Goal: Task Accomplishment & Management: Complete application form

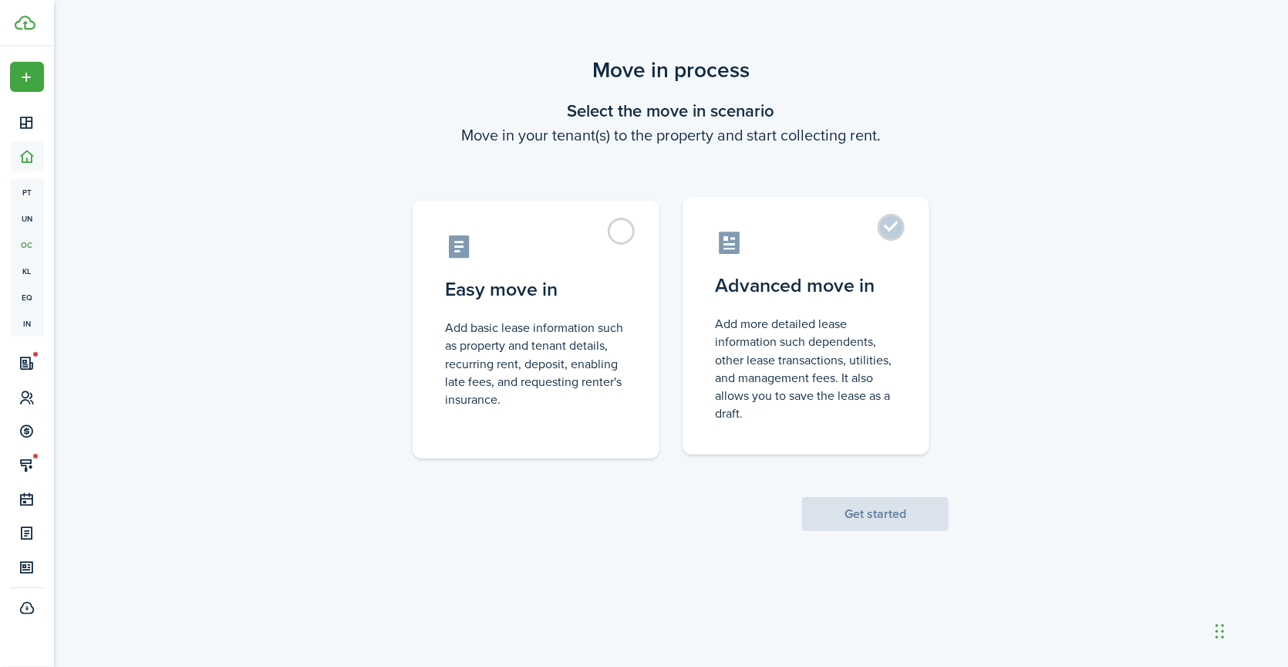
click at [897, 229] on label "Advanced move in Add more detailed lease information such dependents, other lea…" at bounding box center [806, 326] width 247 height 258
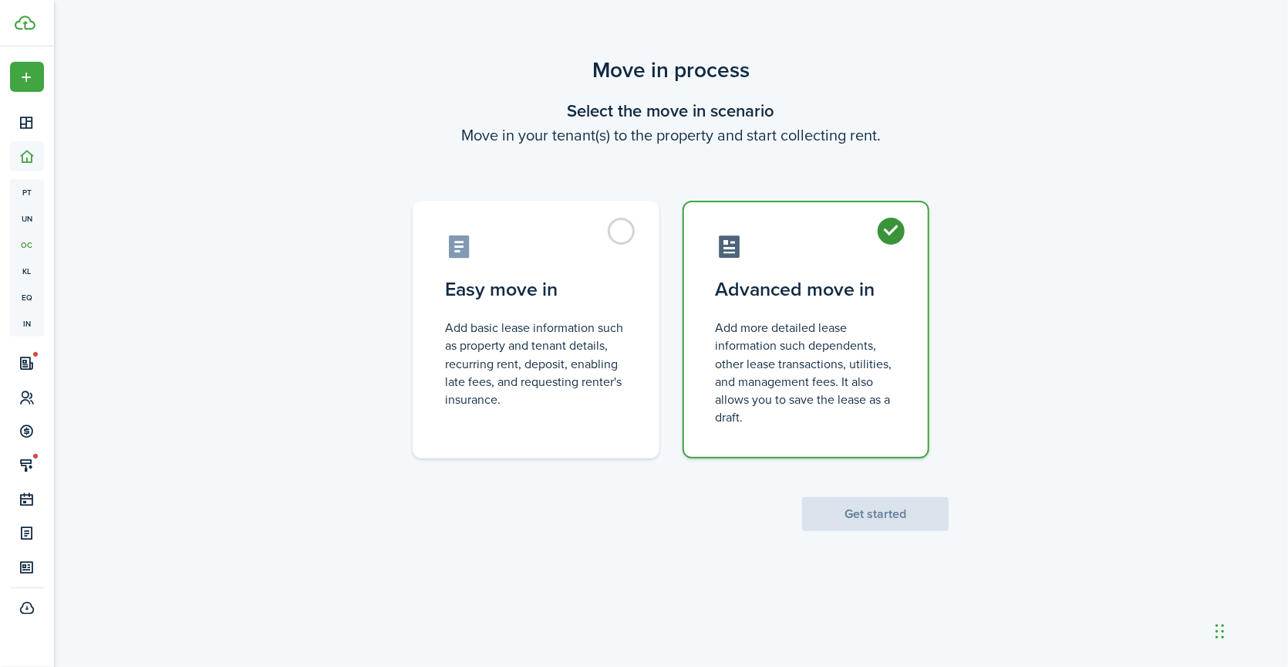
radio input "true"
click at [869, 515] on button "Get started" at bounding box center [875, 514] width 147 height 34
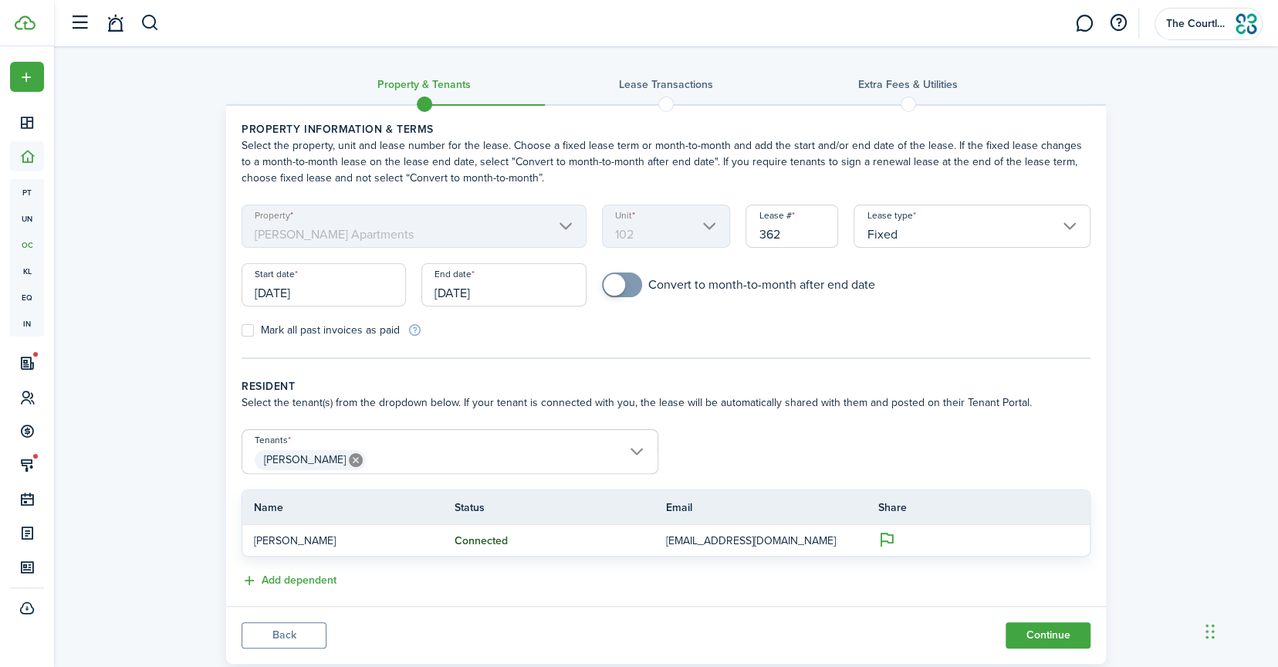
click at [515, 290] on input "[DATE]" at bounding box center [503, 284] width 164 height 43
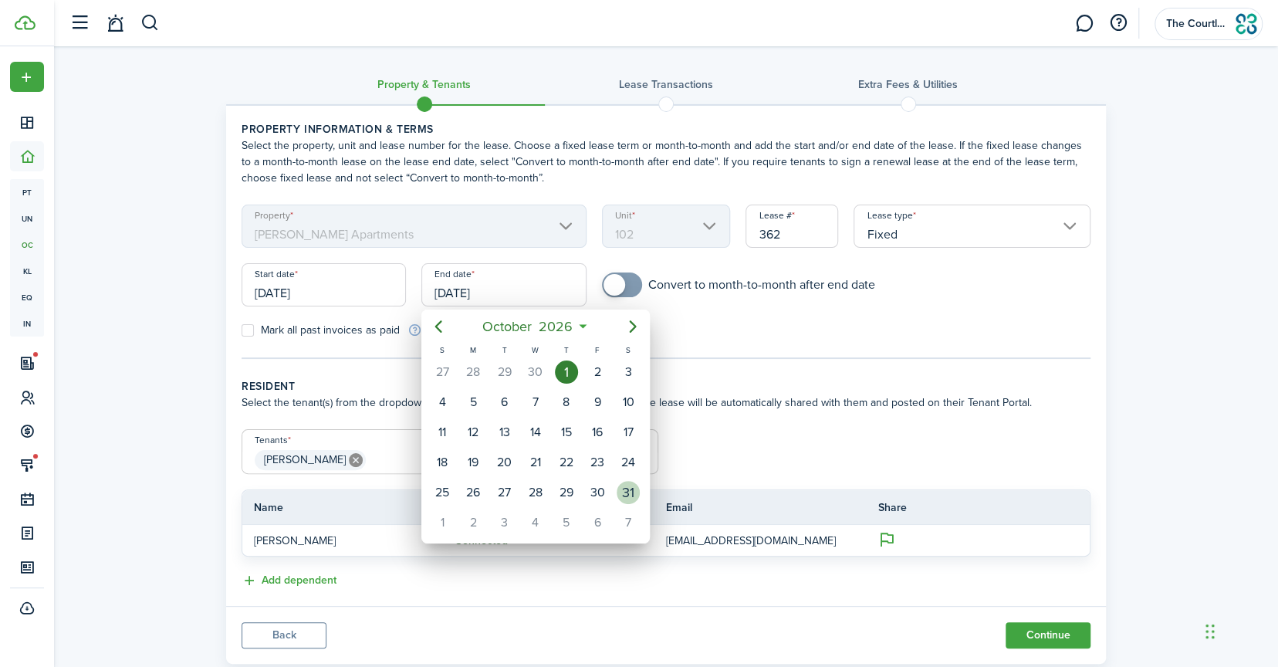
click at [622, 485] on div "31" at bounding box center [627, 492] width 23 height 23
type input "[DATE]"
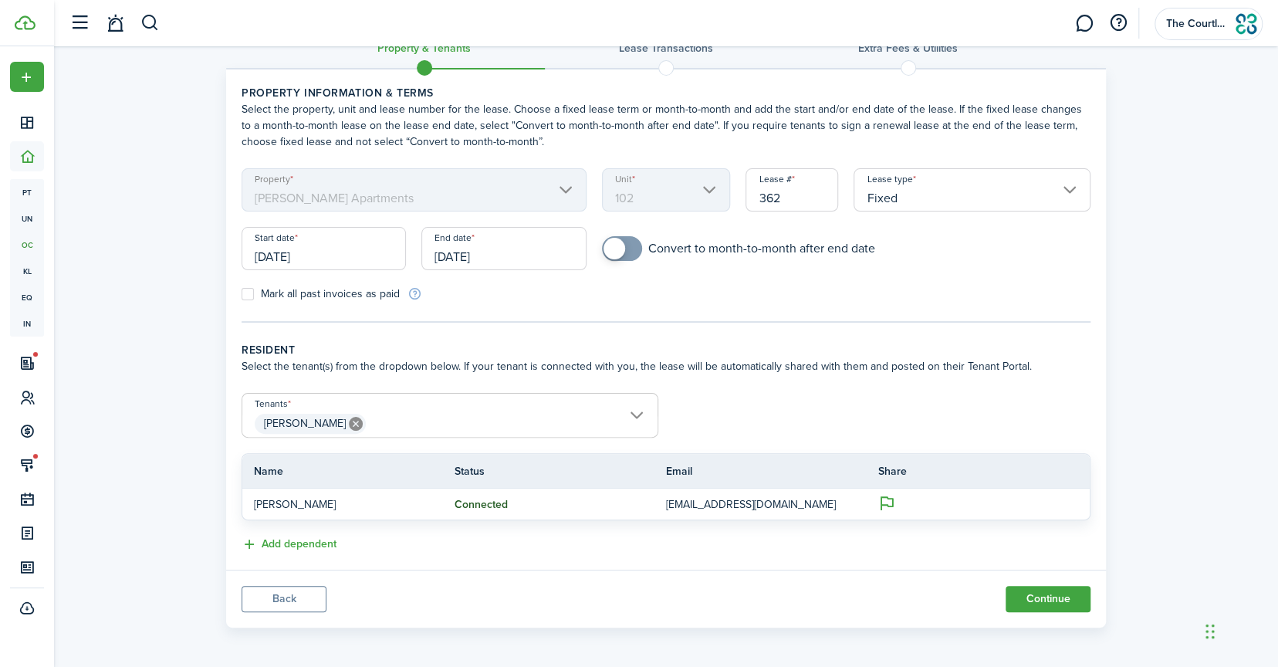
scroll to position [37, 0]
click at [1053, 596] on button "Continue" at bounding box center [1047, 598] width 85 height 26
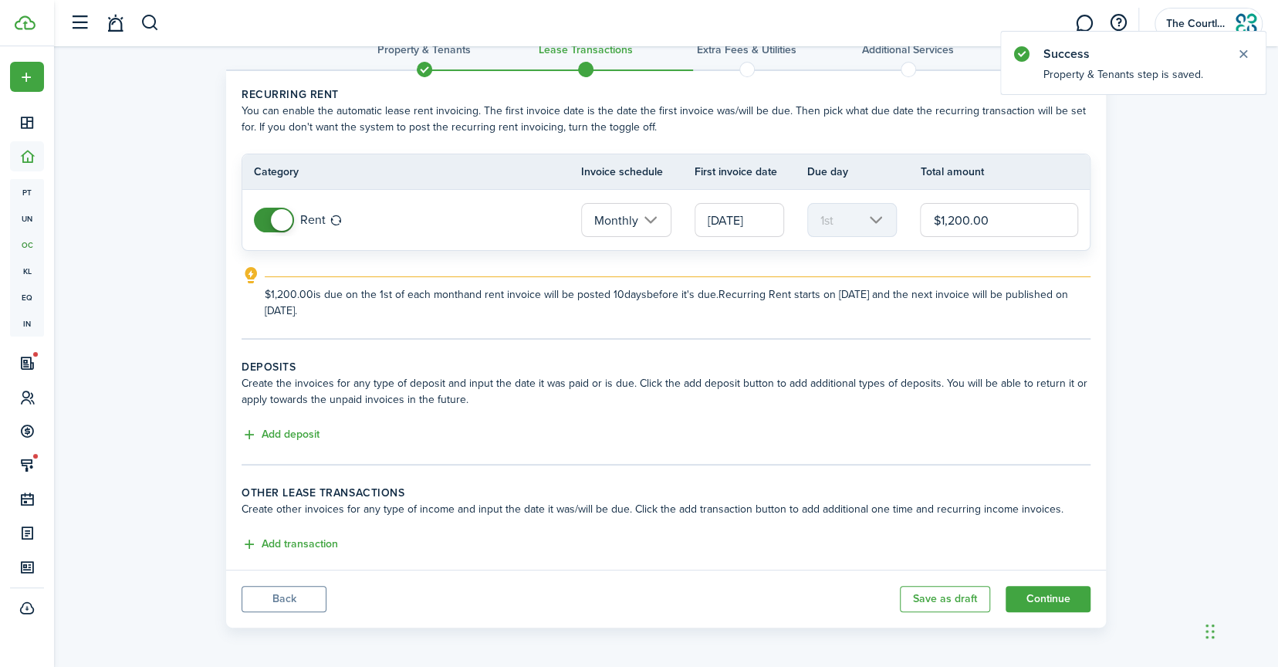
scroll to position [35, 0]
click at [303, 434] on button "Add deposit" at bounding box center [280, 434] width 78 height 18
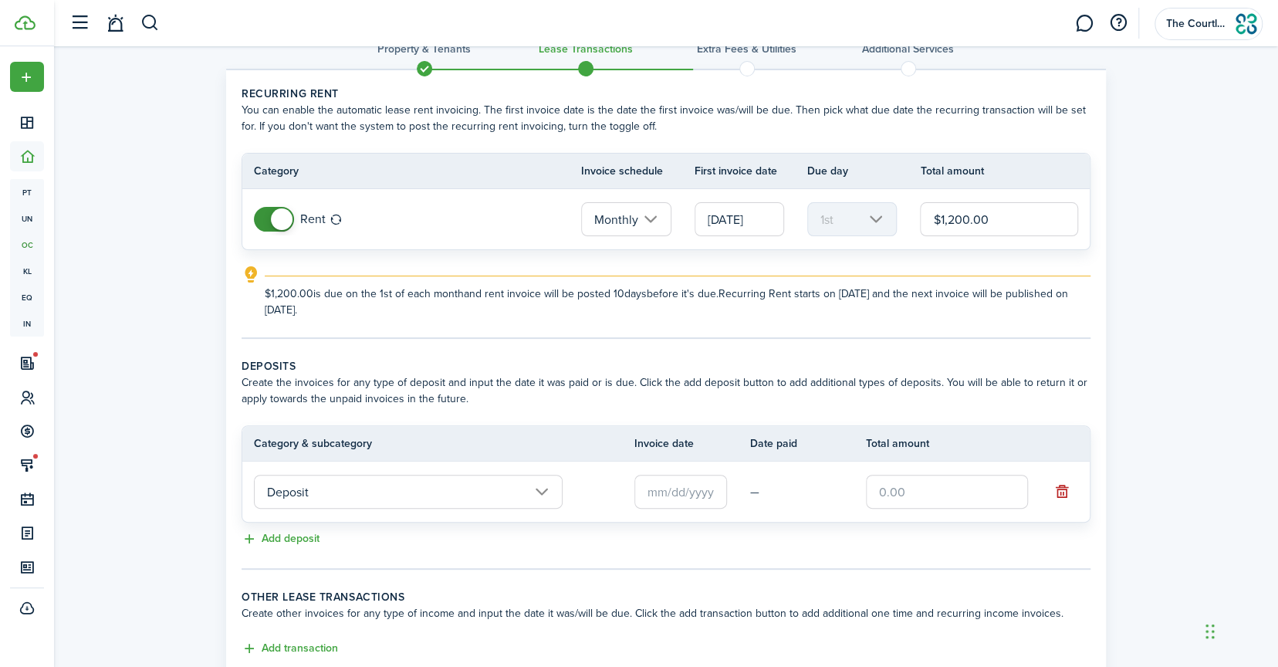
click at [671, 493] on input "text" at bounding box center [680, 491] width 93 height 34
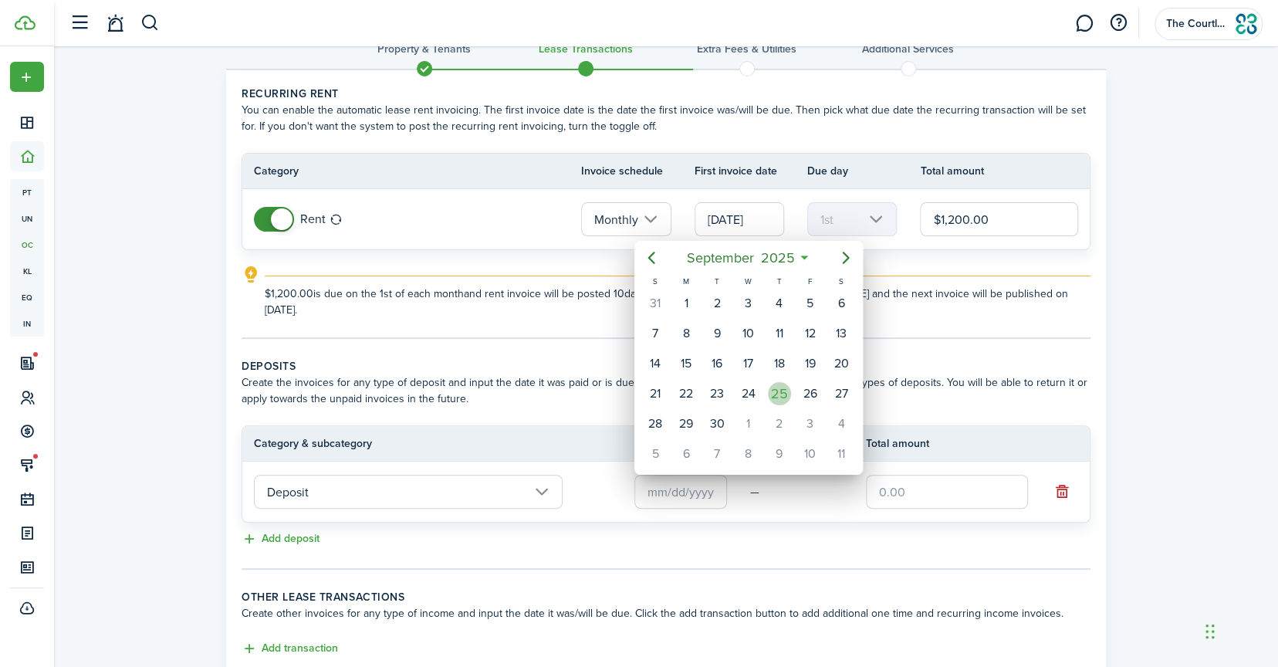
click at [777, 397] on div "25" at bounding box center [779, 393] width 23 height 23
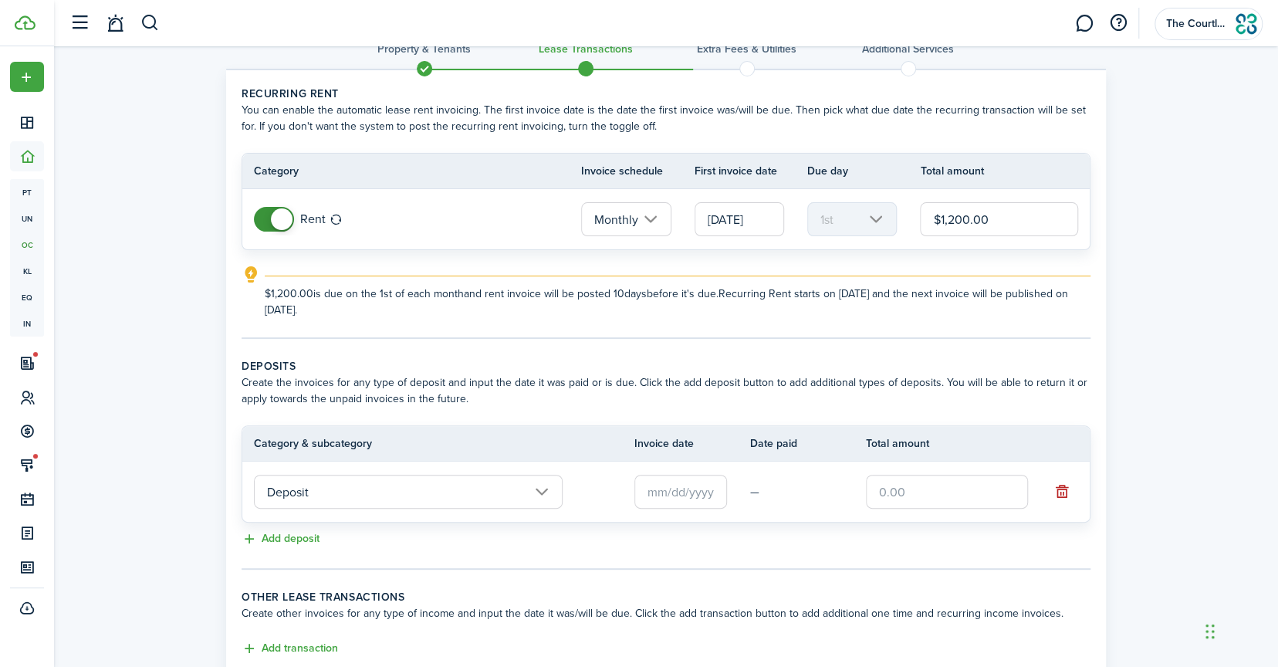
type input "[DATE]"
click at [897, 491] on input "text" at bounding box center [947, 491] width 162 height 34
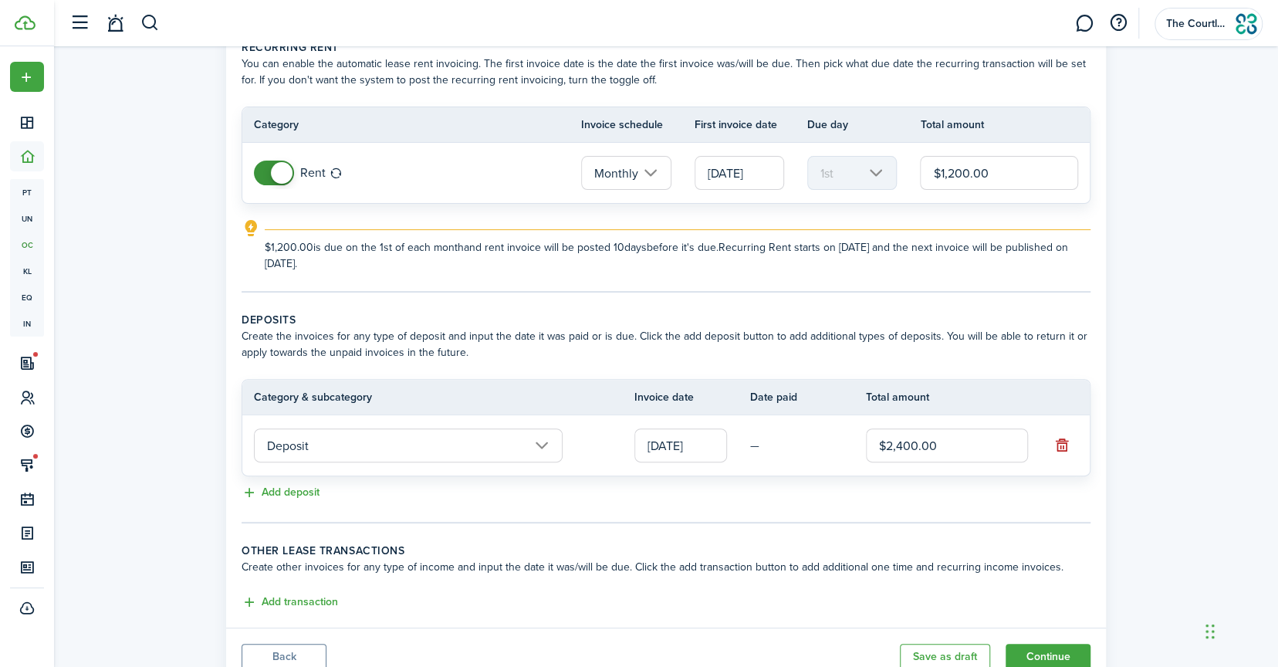
scroll to position [140, 0]
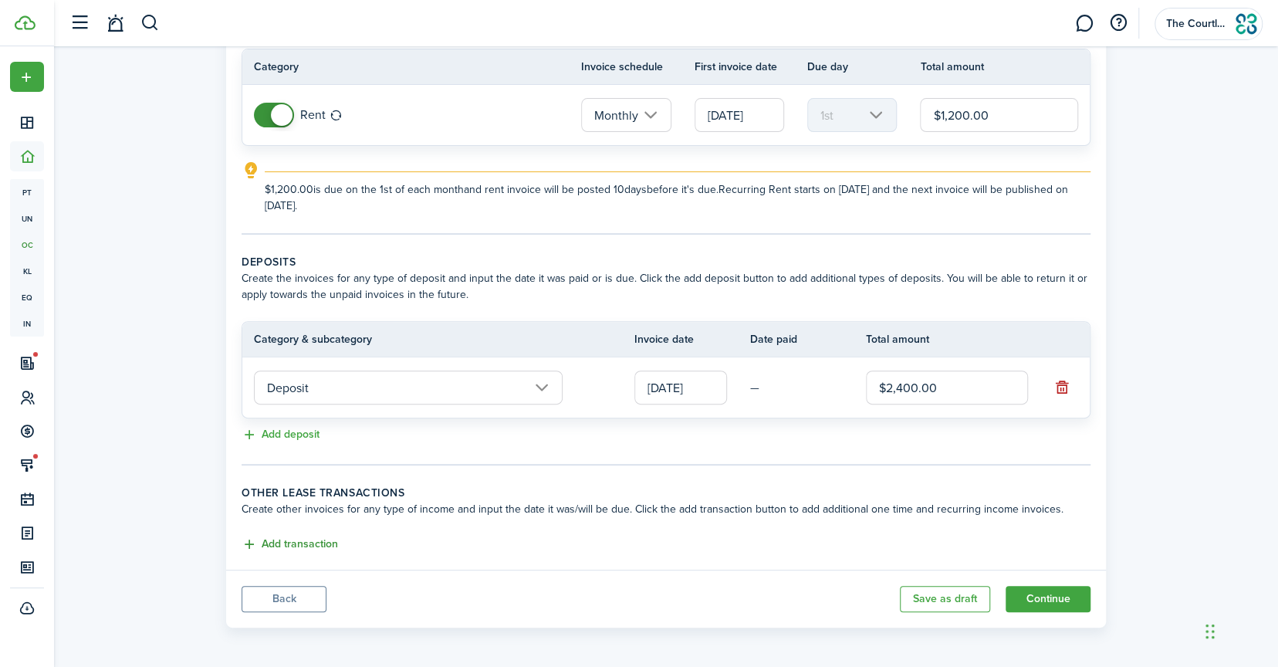
type input "$2,400.00"
click at [285, 540] on button "Add transaction" at bounding box center [289, 544] width 96 height 18
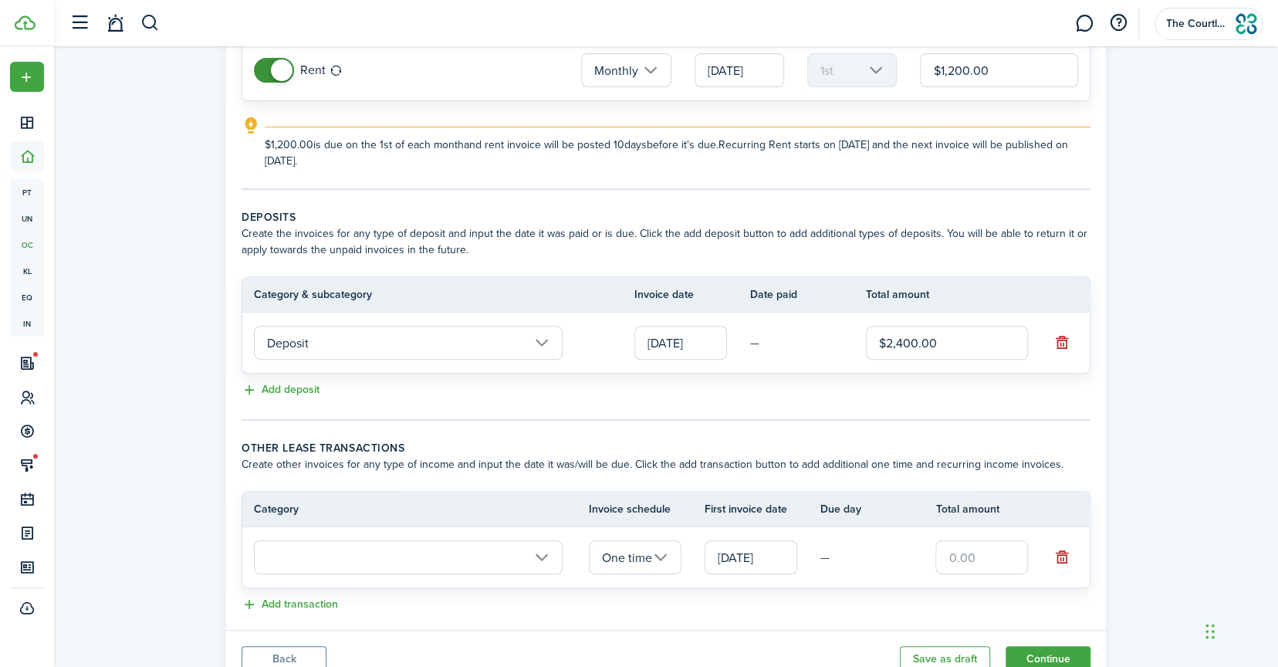
scroll to position [245, 0]
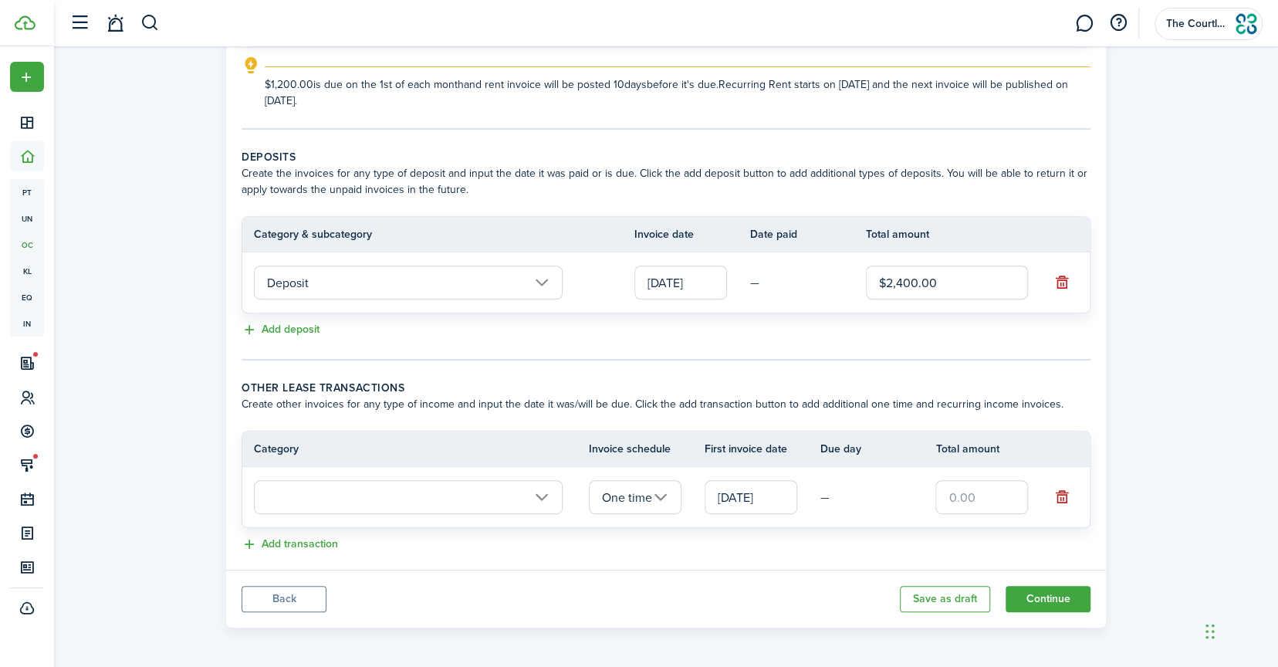
click at [446, 487] on input "text" at bounding box center [408, 497] width 309 height 34
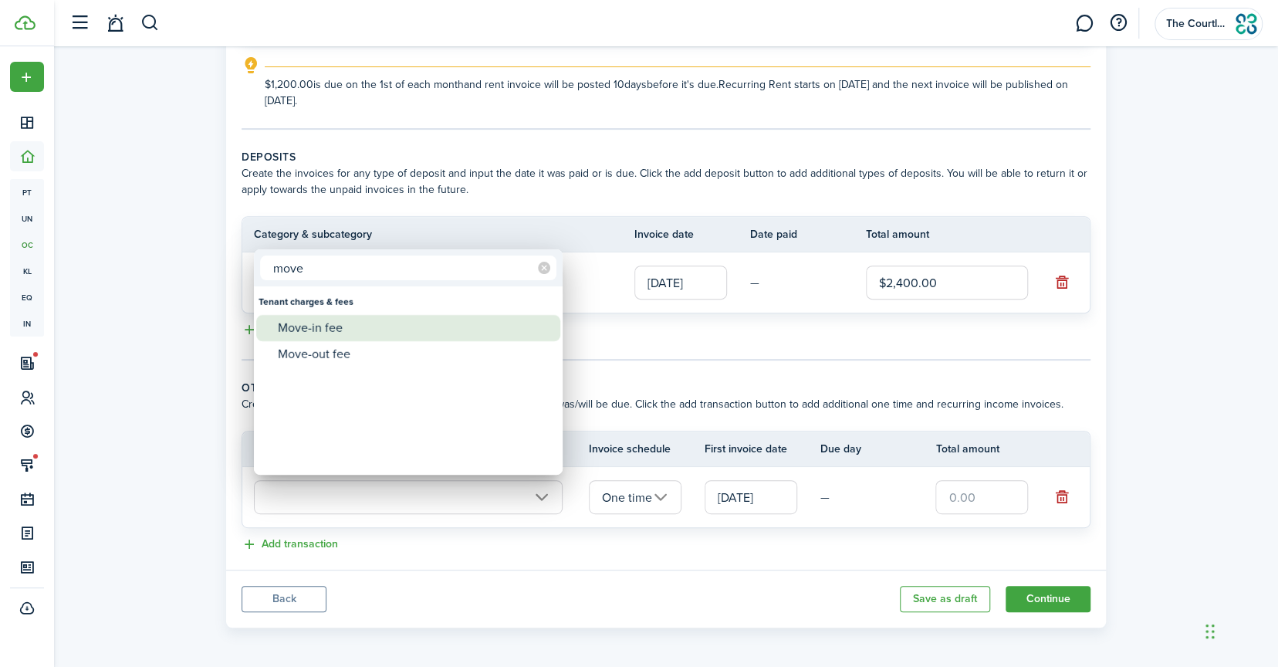
type input "move"
click at [326, 336] on div "Move-in fee" at bounding box center [414, 328] width 273 height 26
type input "Tenant charges & fees / Move-in fee"
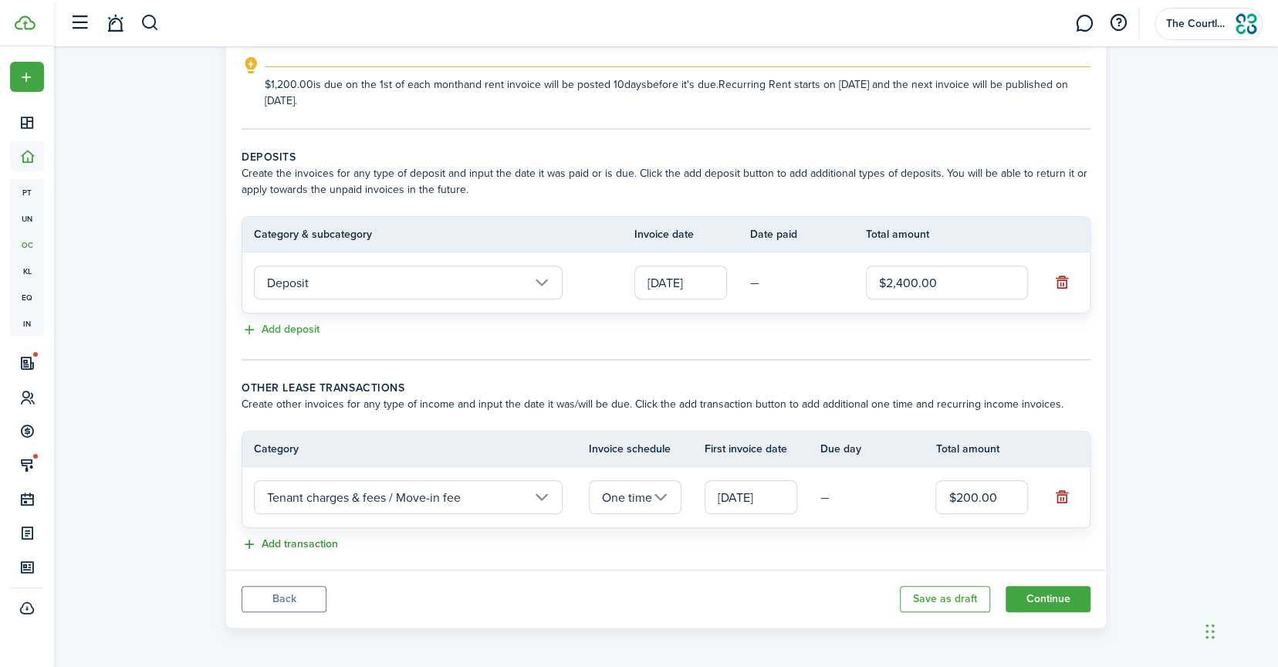
type input "$200.00"
click at [262, 543] on button "Add transaction" at bounding box center [289, 544] width 96 height 18
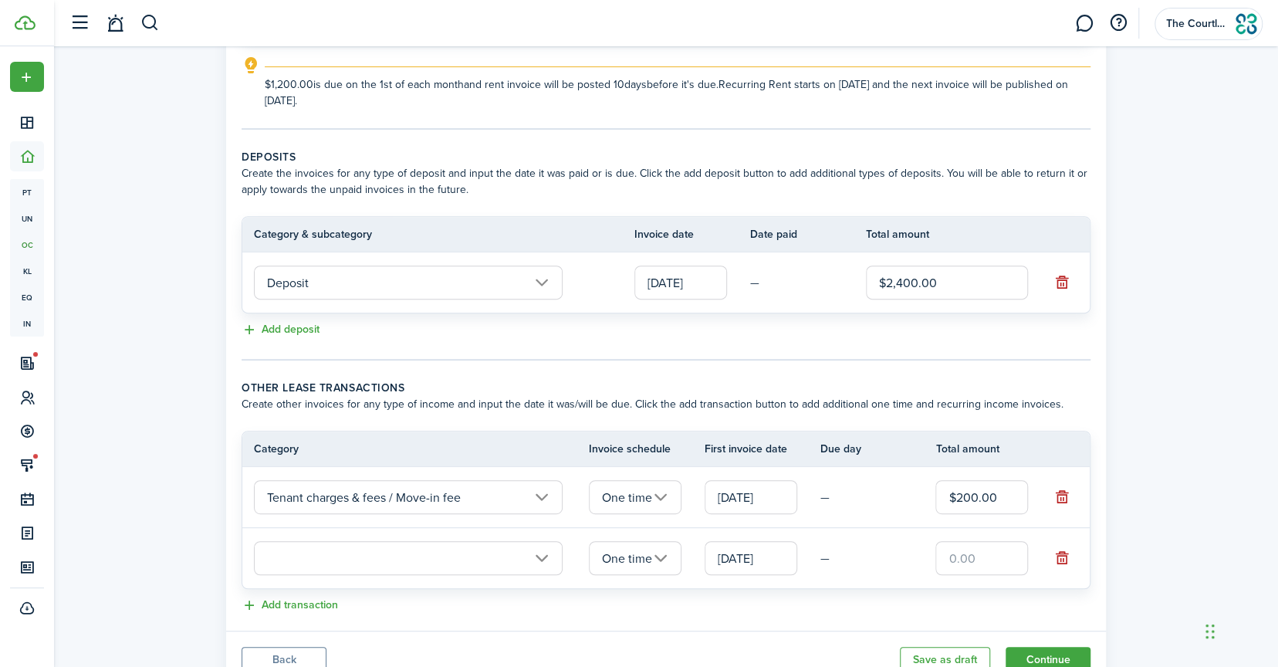
click at [306, 552] on input "text" at bounding box center [408, 558] width 309 height 34
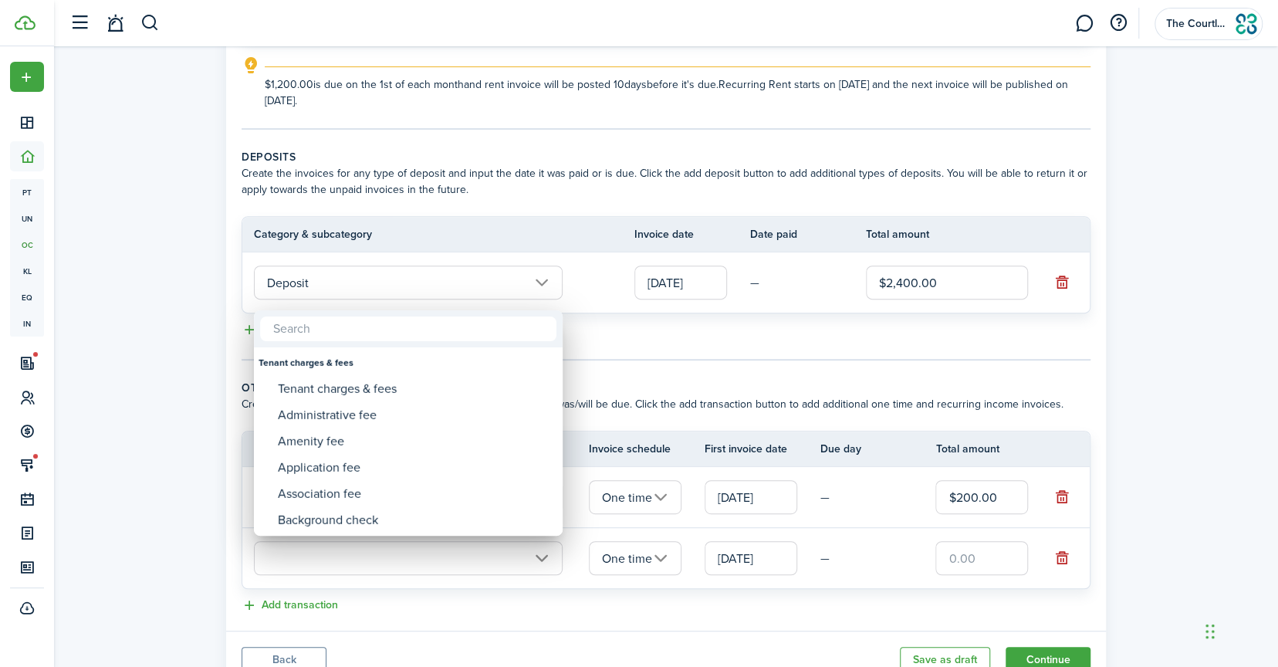
click at [636, 353] on div at bounding box center [639, 333] width 1525 height 913
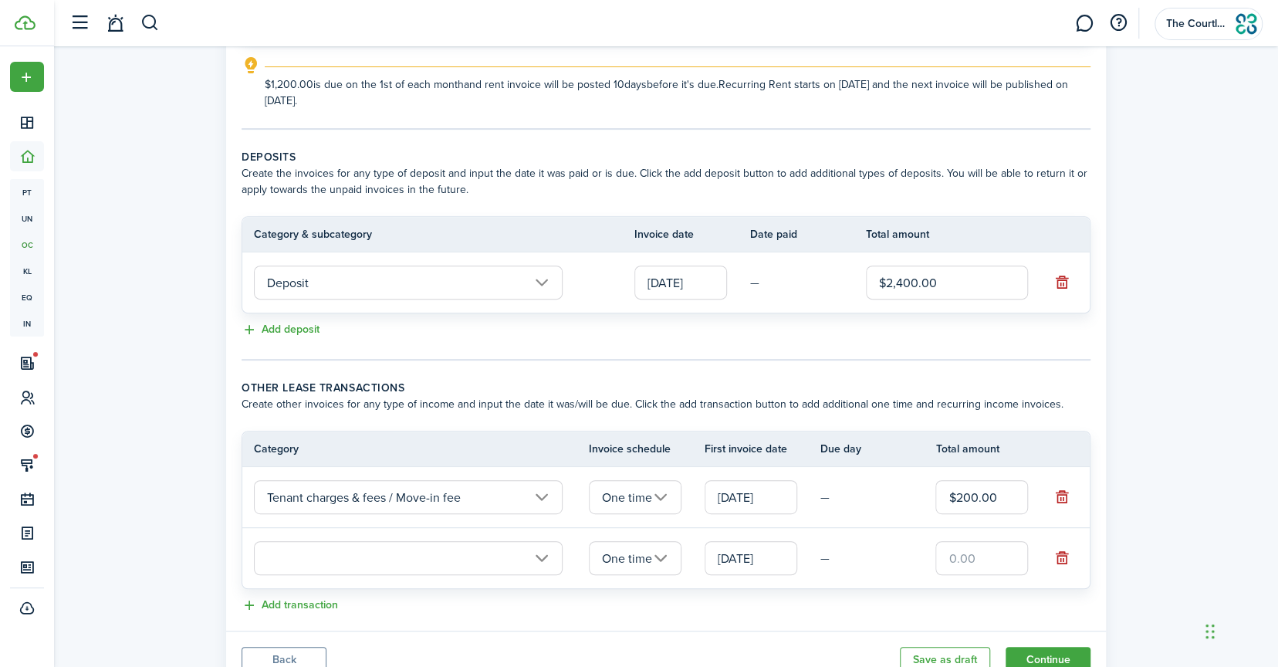
click at [445, 556] on input "text" at bounding box center [408, 558] width 309 height 34
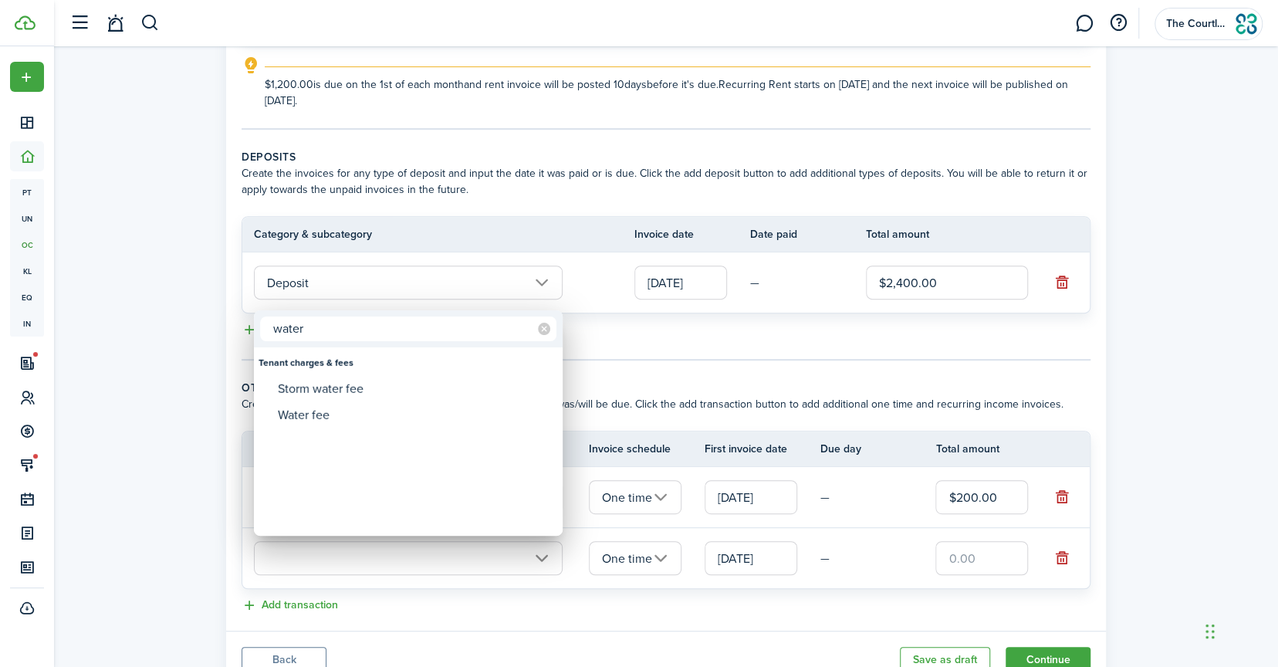
type input "water"
click at [339, 428] on mbsc-wheel-item at bounding box center [408, 441] width 304 height 26
click at [340, 420] on div "Water fee" at bounding box center [414, 415] width 273 height 26
type input "Tenant charges & fees / Water fee"
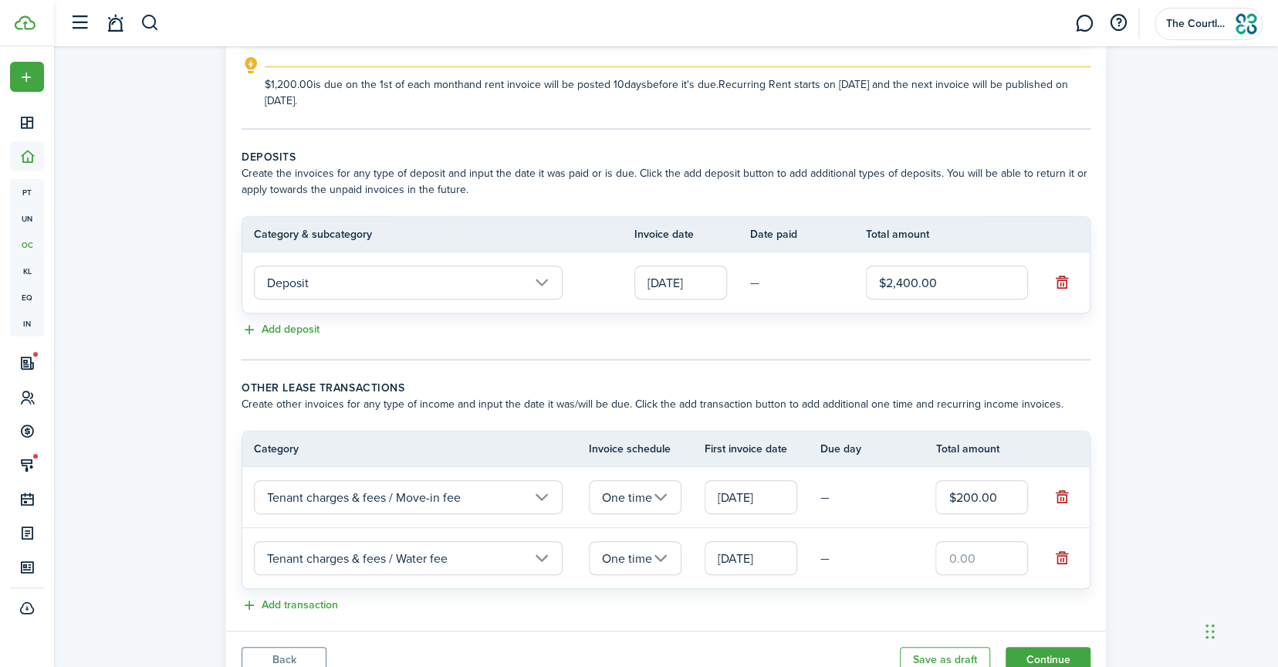
click at [670, 552] on input "One time" at bounding box center [635, 558] width 93 height 34
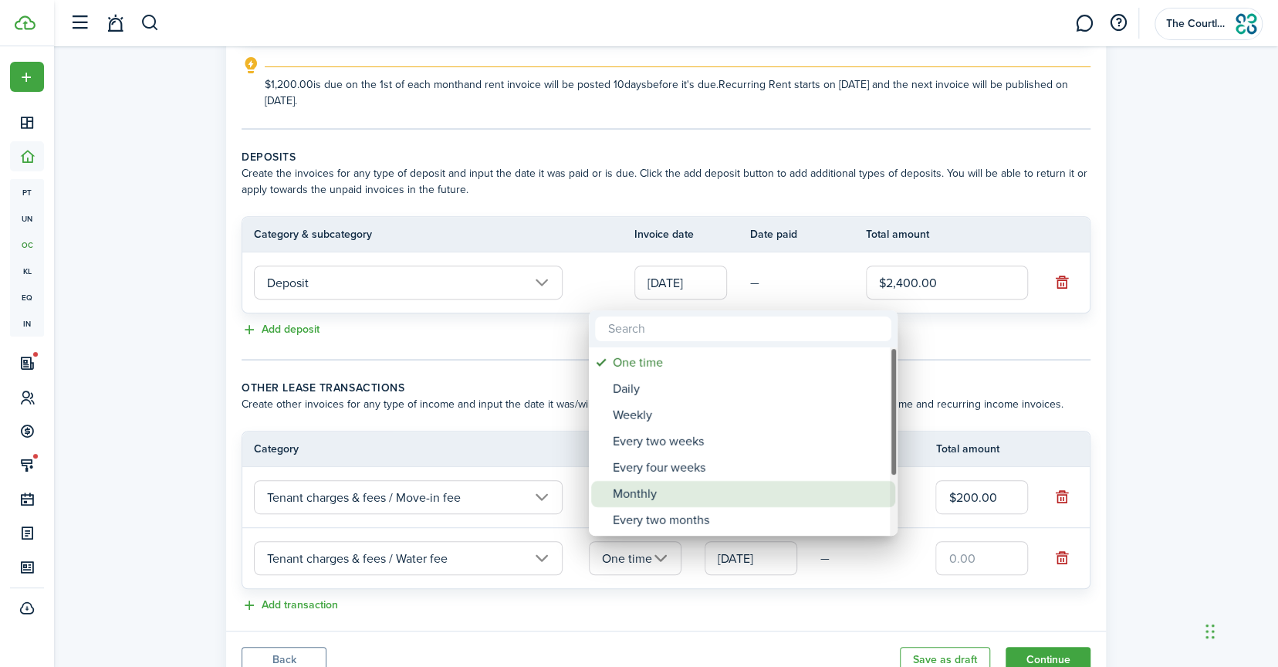
click at [658, 488] on div "Monthly" at bounding box center [749, 494] width 273 height 26
type input "Monthly"
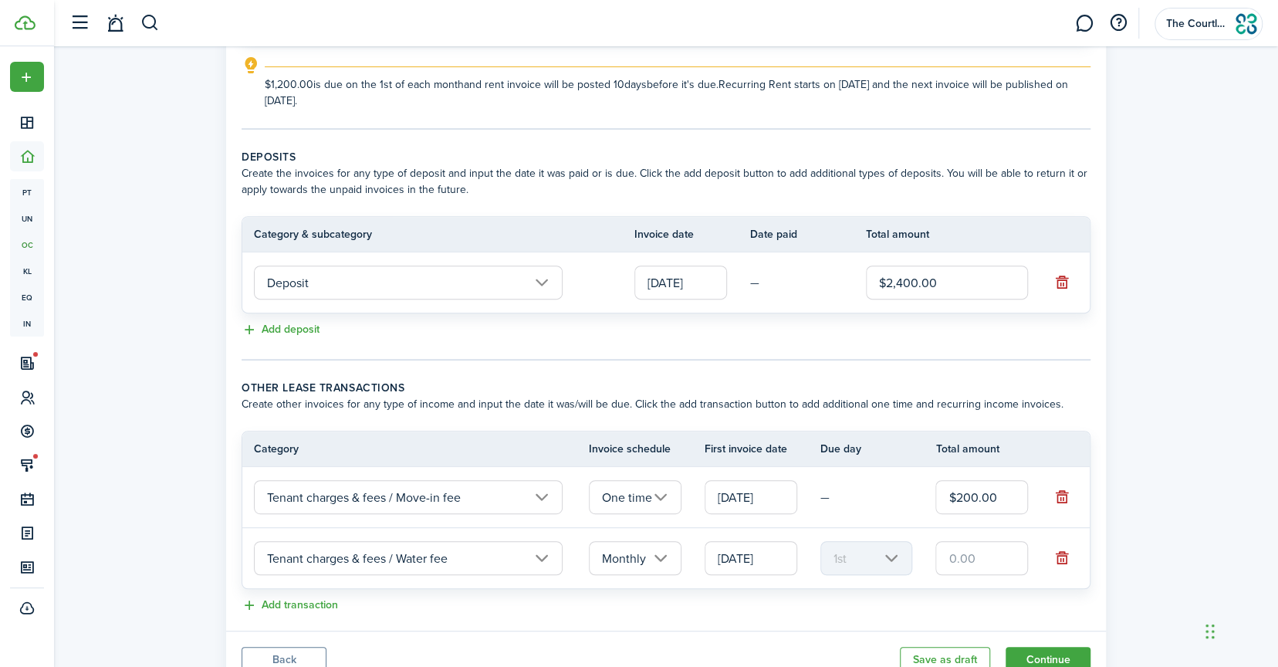
click at [952, 557] on input "text" at bounding box center [981, 558] width 93 height 34
type input "$35.00"
click at [303, 609] on button "Add transaction" at bounding box center [289, 605] width 96 height 18
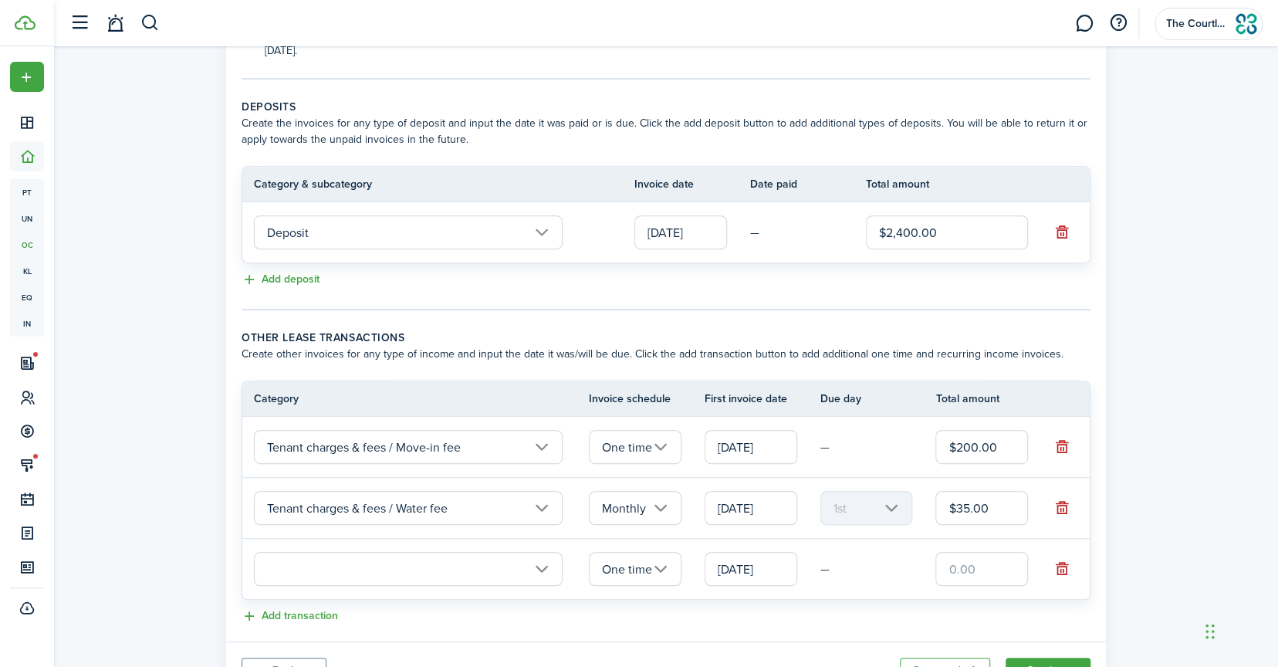
scroll to position [366, 0]
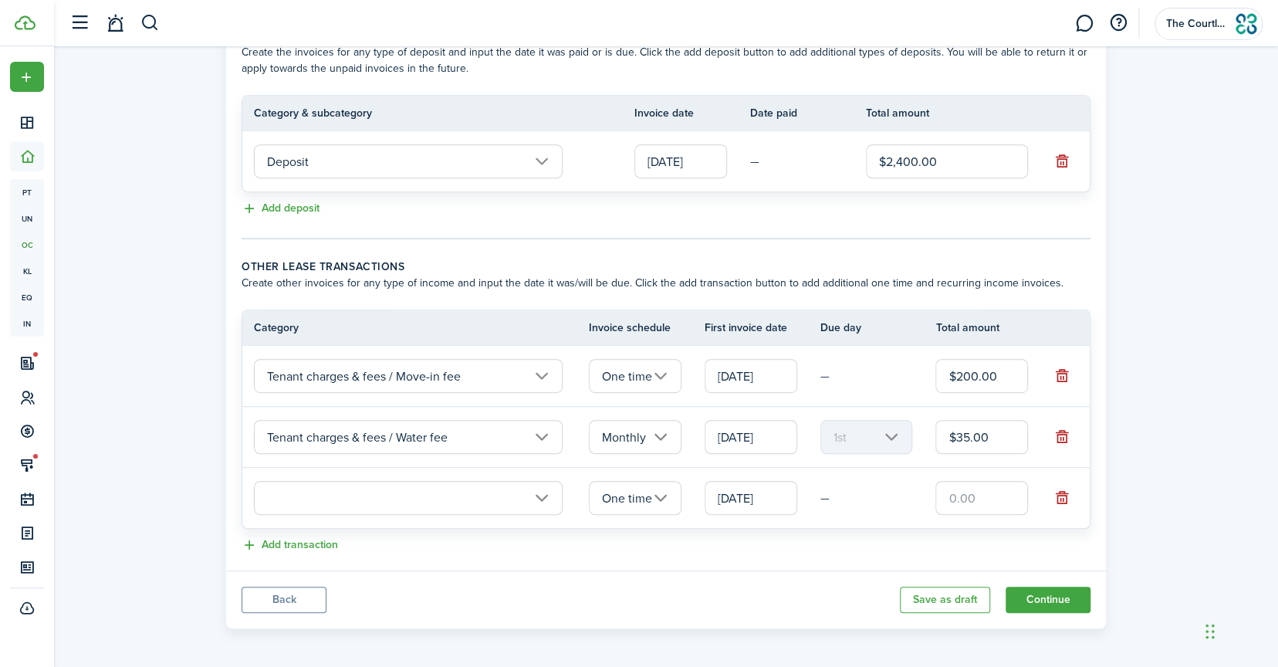
click at [369, 491] on input "text" at bounding box center [408, 498] width 309 height 34
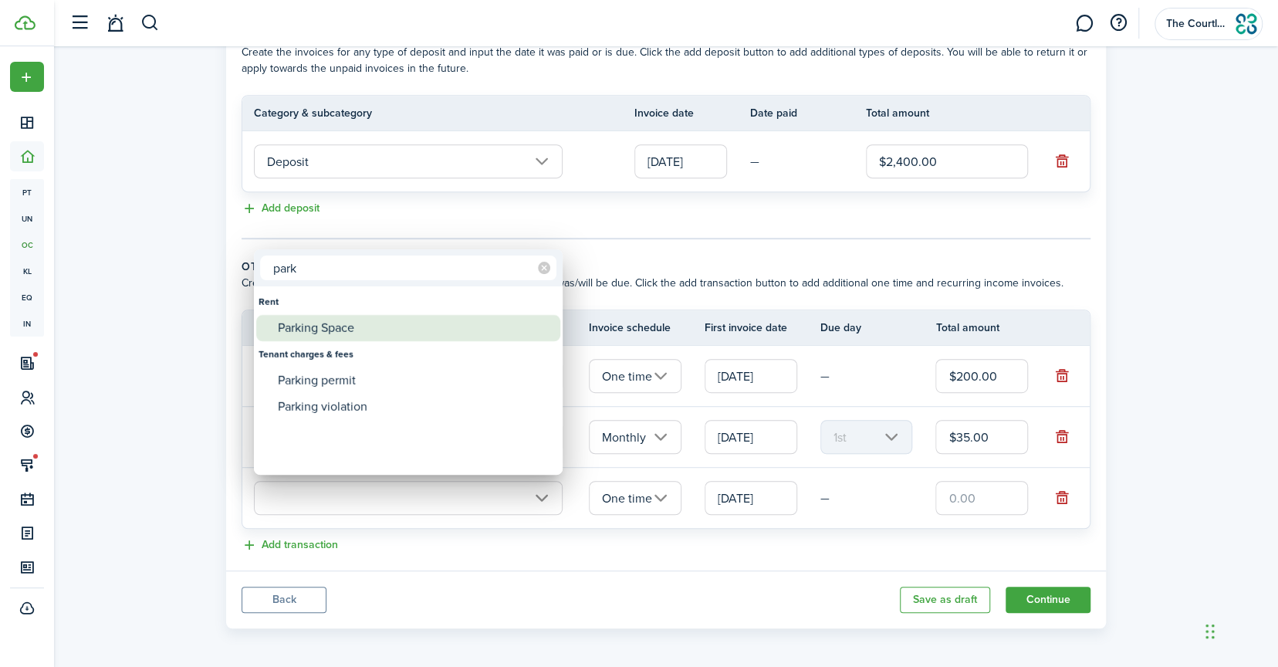
type input "park"
click at [330, 330] on div "Parking Space" at bounding box center [414, 328] width 273 height 26
type input "Rent / Parking Space"
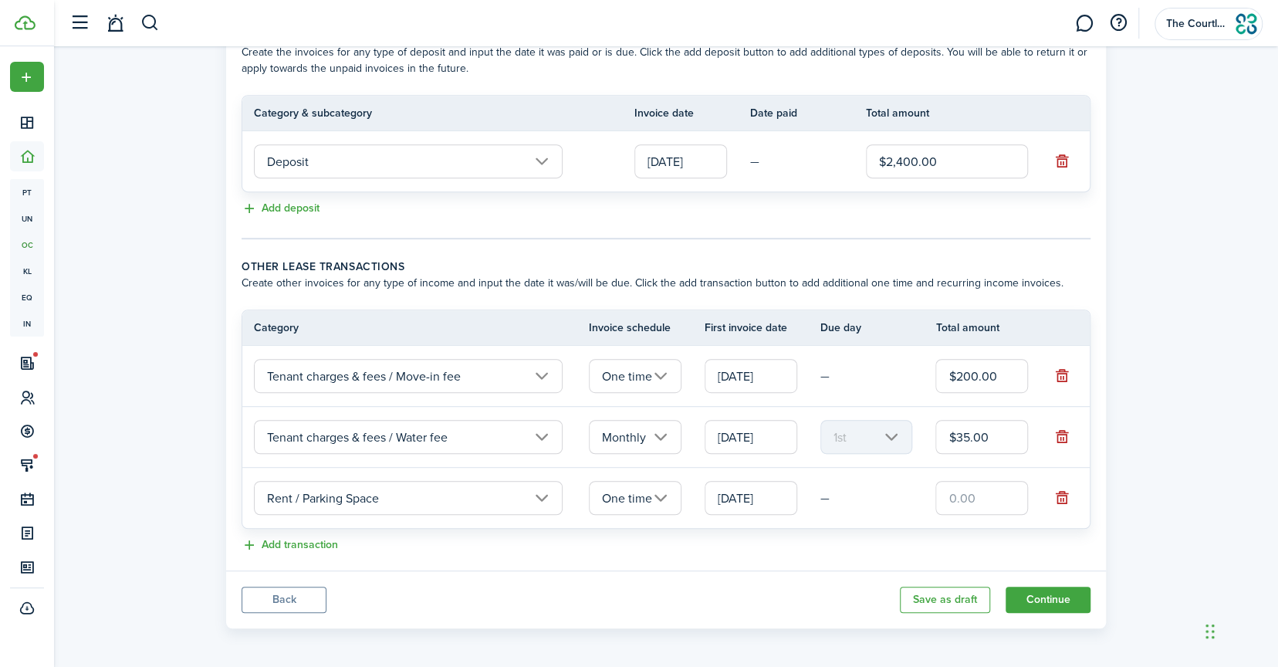
click at [660, 501] on input "One time" at bounding box center [635, 498] width 93 height 34
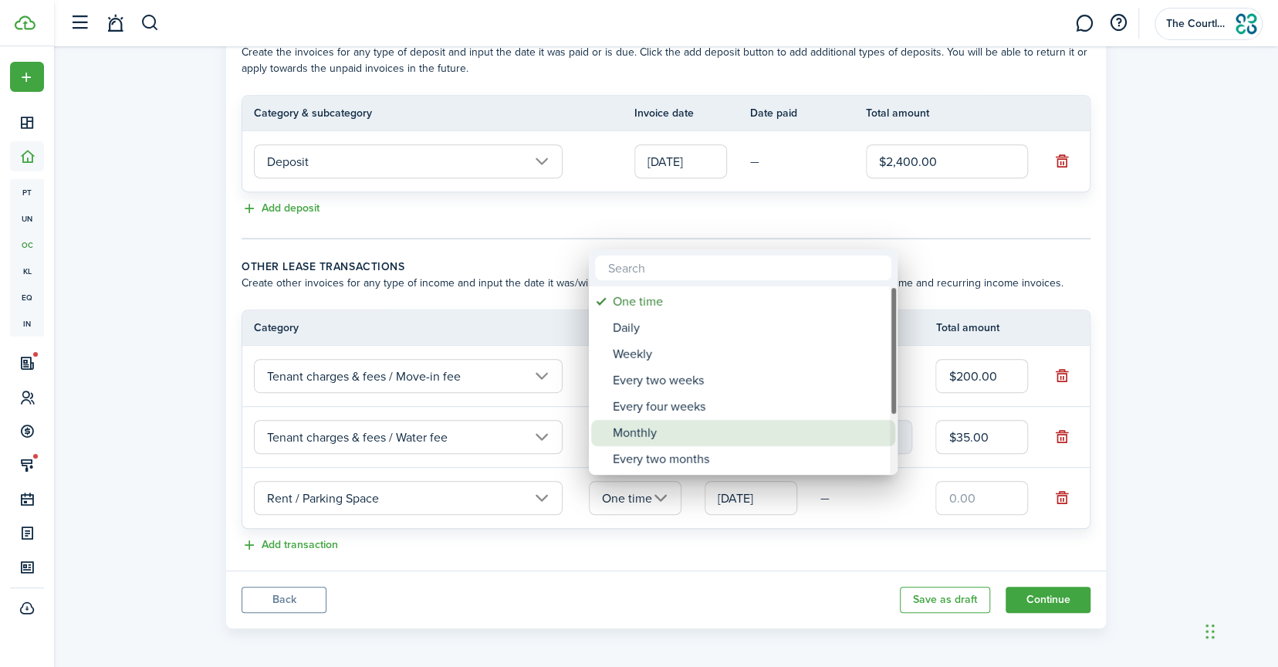
click at [654, 435] on div "Monthly" at bounding box center [749, 433] width 273 height 26
type input "Monthly"
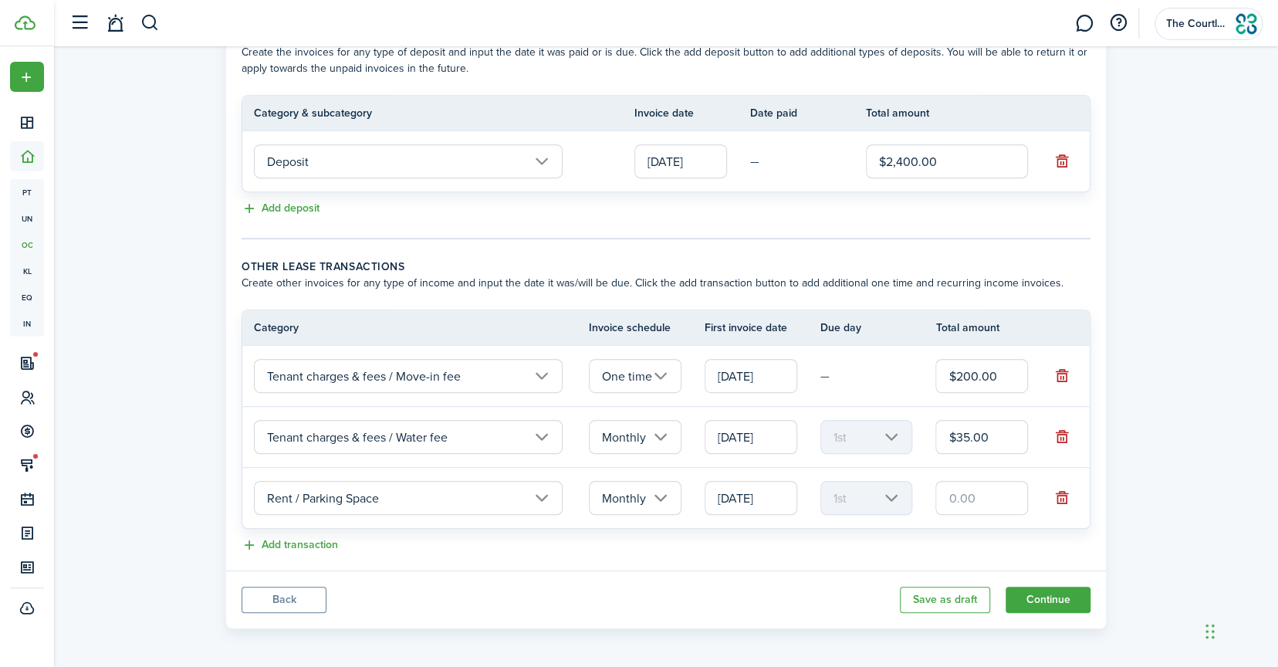
click at [955, 498] on input "text" at bounding box center [981, 498] width 93 height 34
type input "$60.00"
click at [885, 561] on panel-main-body "Recurring rent You can enable the automatic lease rent invoicing. The first inv…" at bounding box center [666, 155] width 880 height 830
click at [1048, 596] on button "Continue" at bounding box center [1047, 599] width 85 height 26
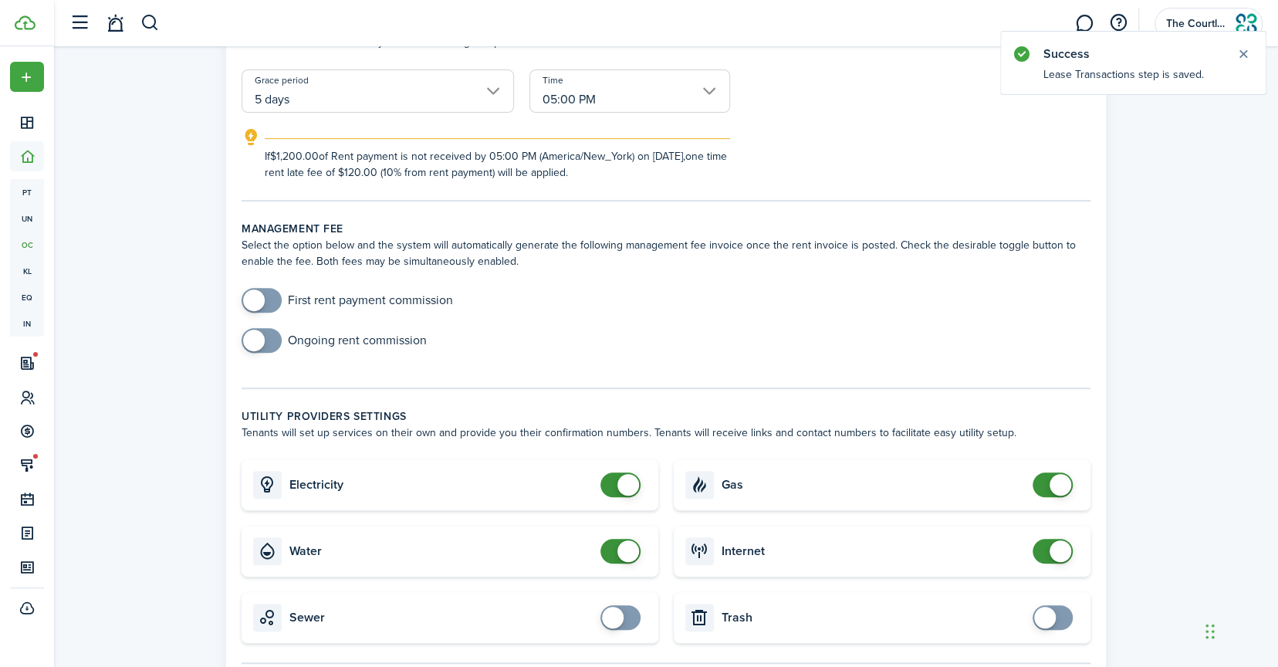
scroll to position [540, 0]
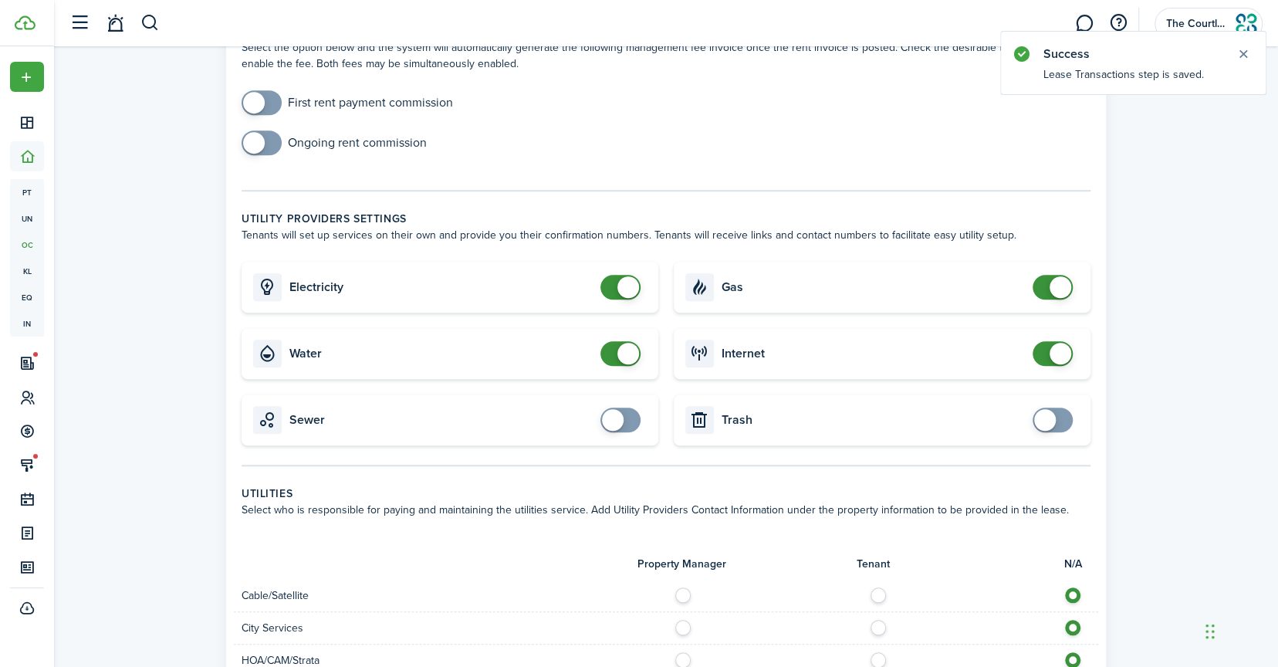
checkbox input "false"
click at [618, 351] on span at bounding box center [628, 354] width 22 height 22
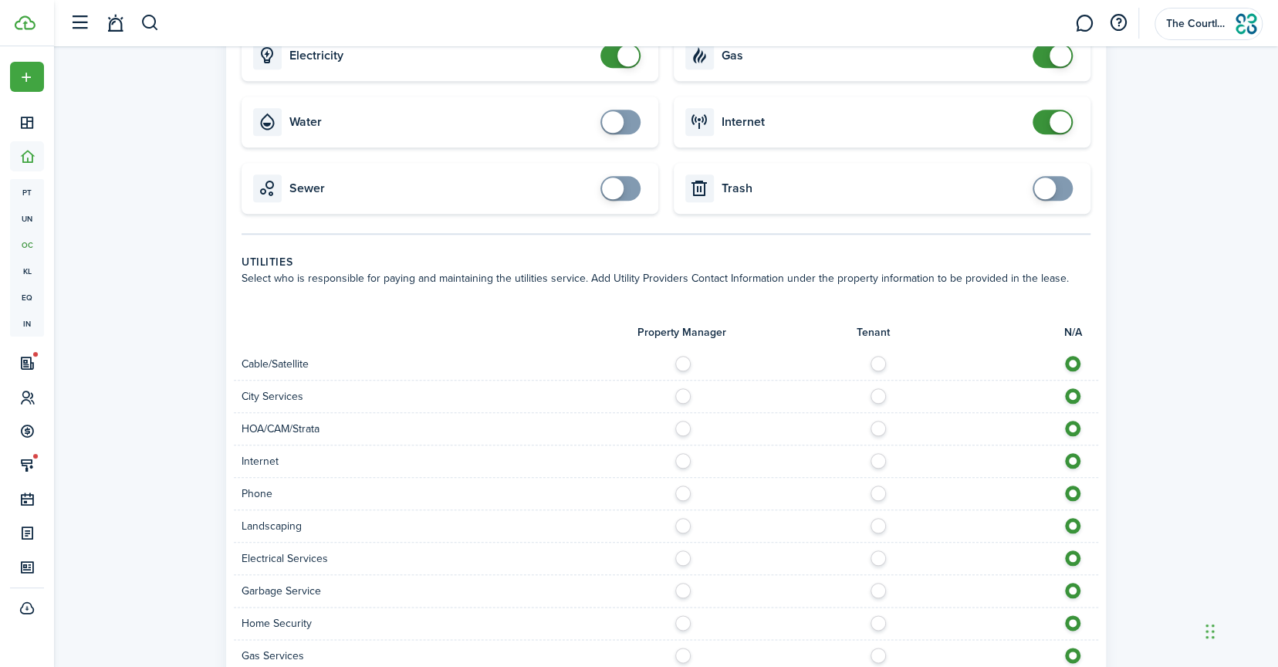
scroll to position [849, 0]
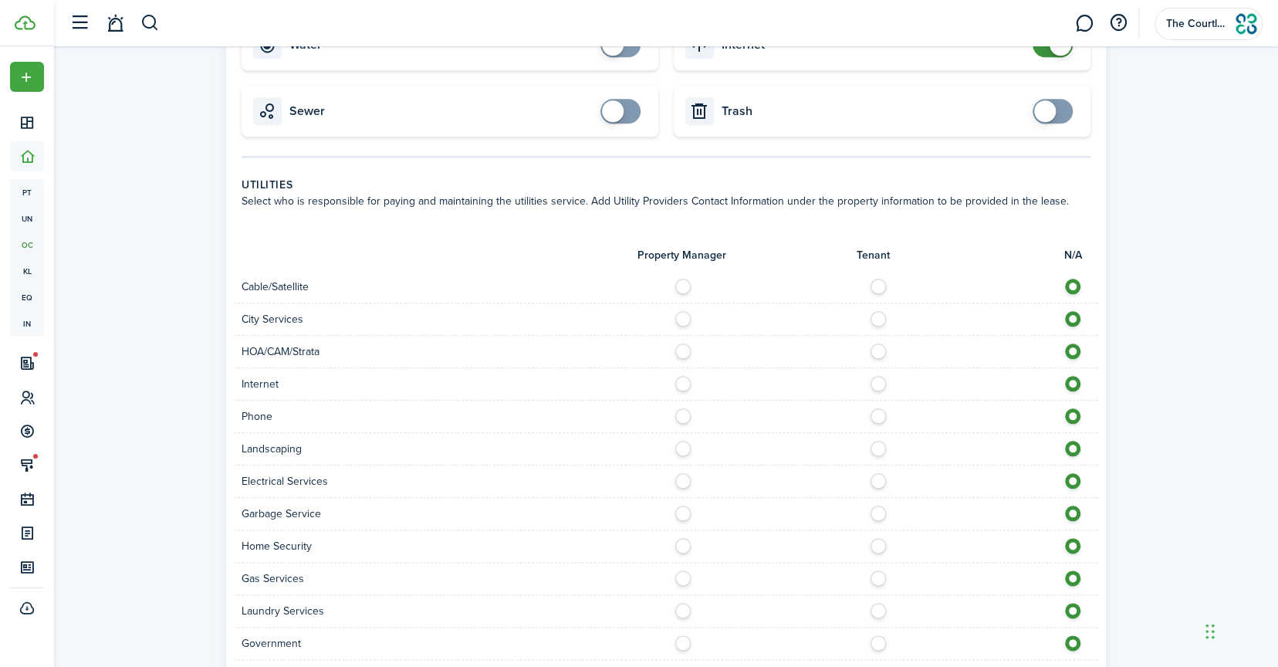
click at [874, 282] on label at bounding box center [882, 283] width 27 height 8
radio input "true"
click at [874, 383] on label at bounding box center [882, 380] width 27 height 8
radio input "true"
click at [874, 409] on label at bounding box center [882, 412] width 27 height 8
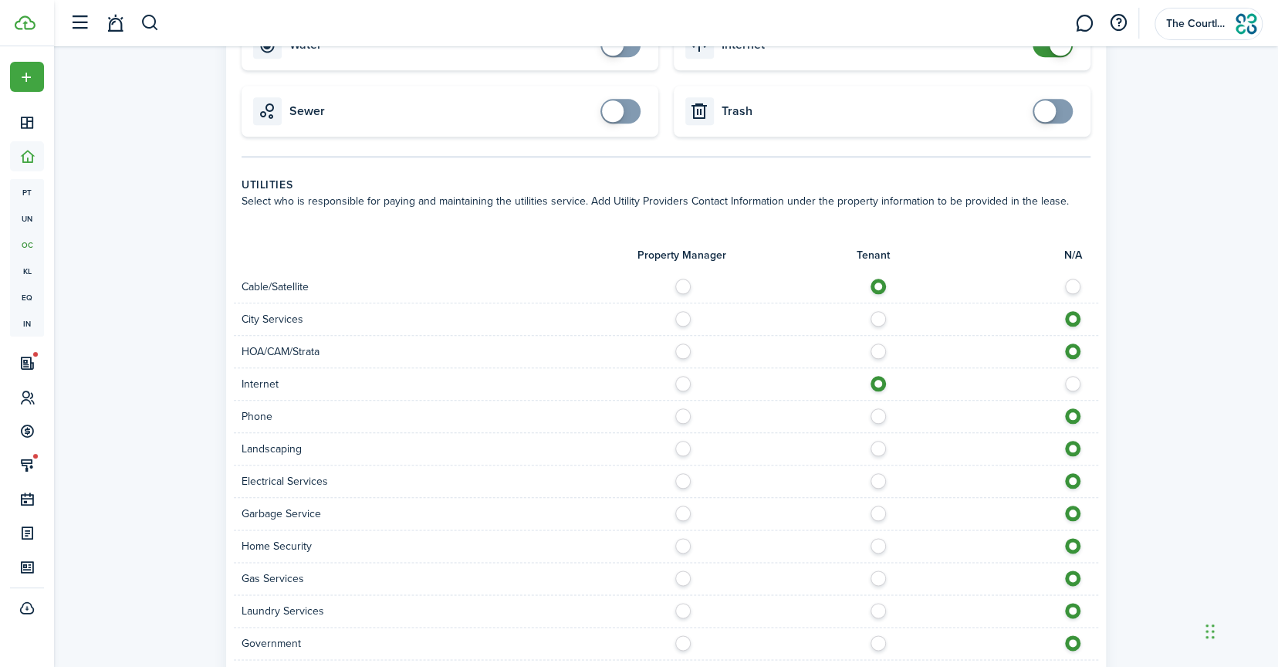
radio input "true"
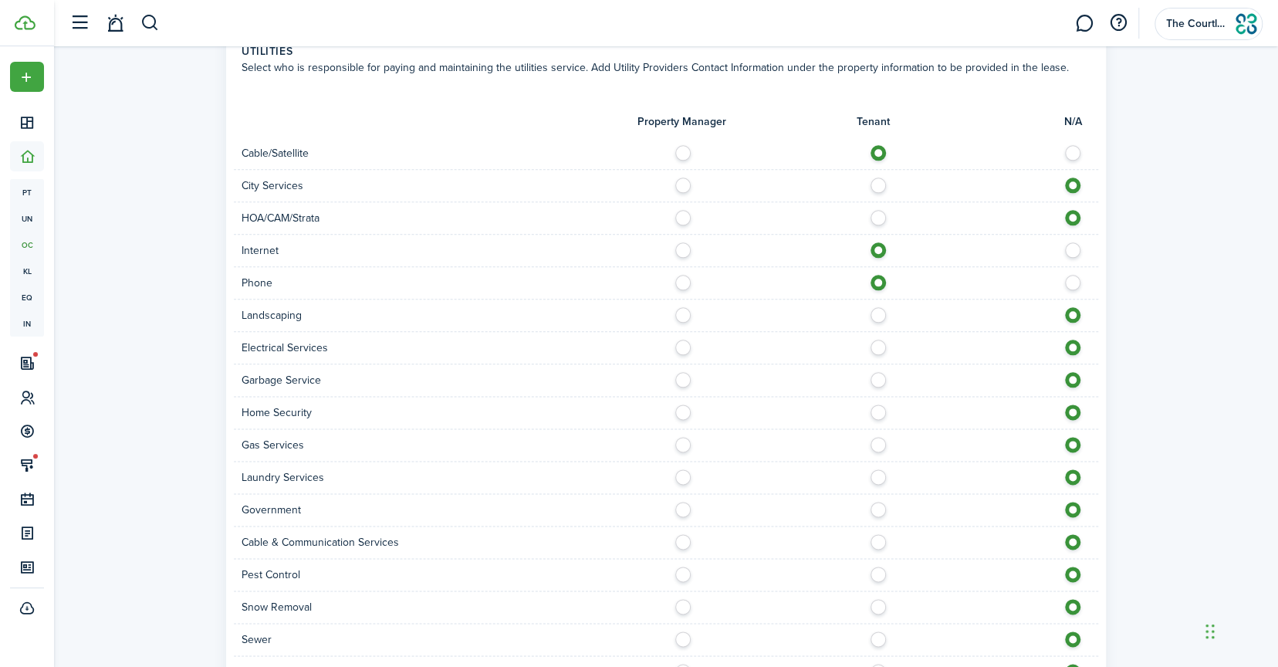
scroll to position [1080, 0]
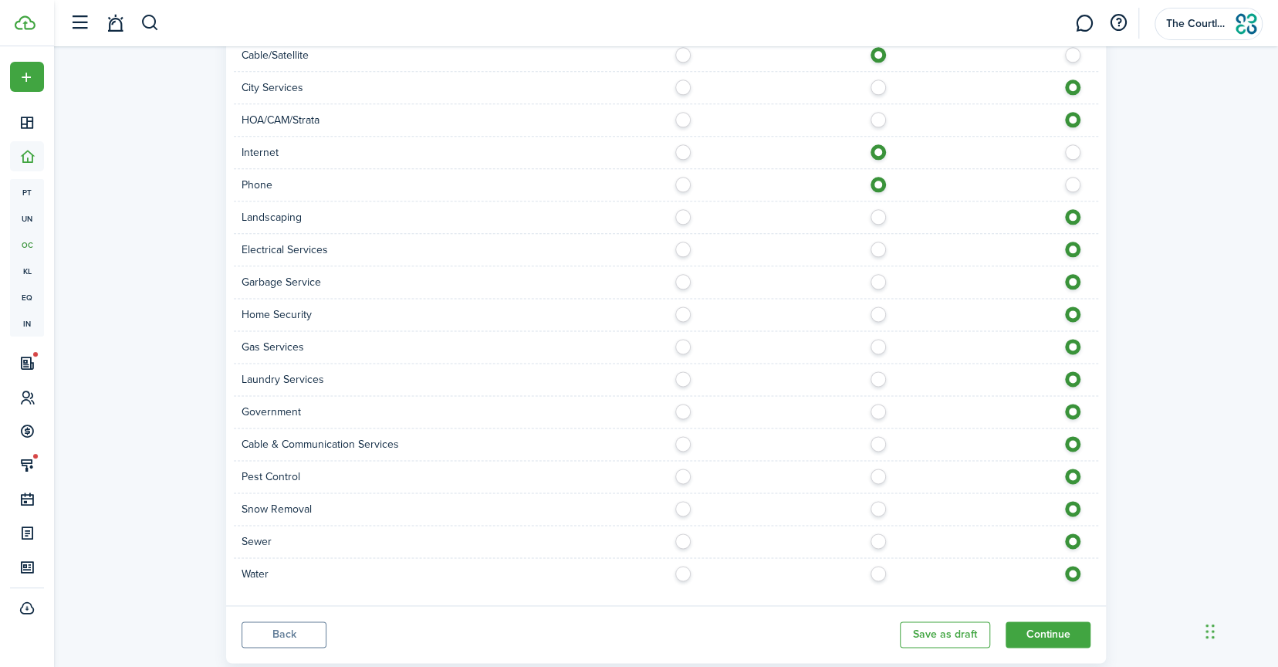
click at [684, 213] on label at bounding box center [687, 213] width 27 height 8
radio input "true"
click at [874, 249] on label at bounding box center [882, 245] width 27 height 8
radio input "true"
click at [684, 282] on label at bounding box center [687, 278] width 27 height 8
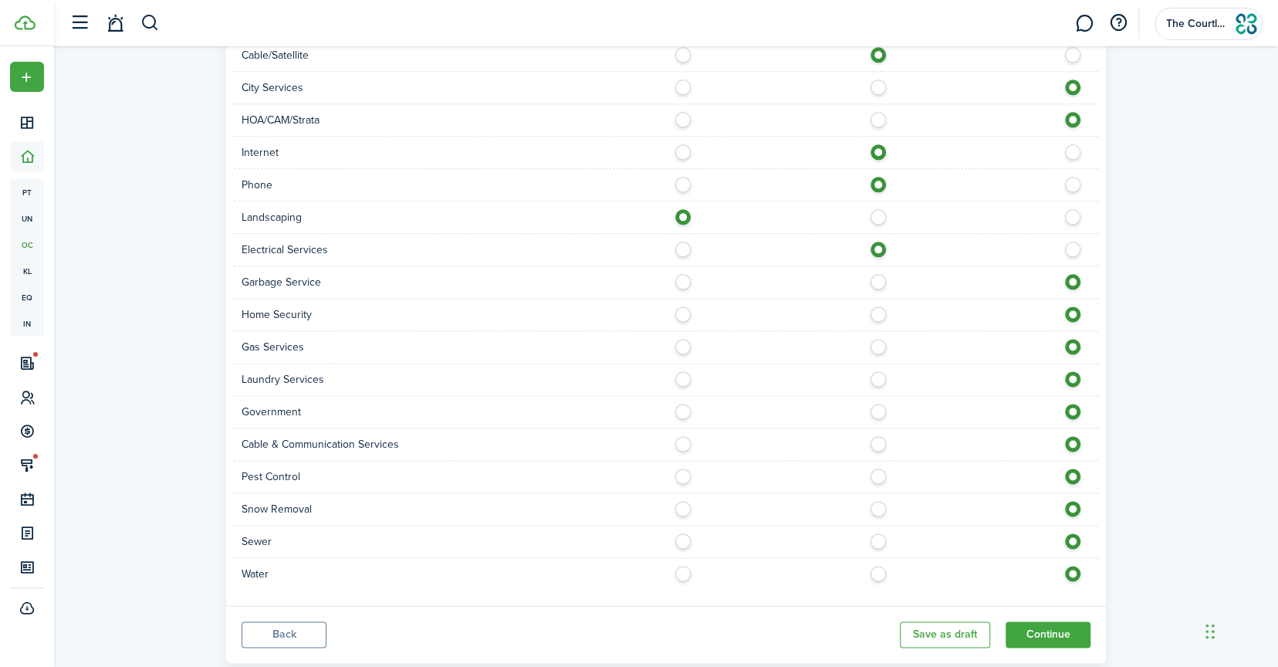
radio input "true"
click at [879, 313] on label at bounding box center [882, 310] width 27 height 8
radio input "true"
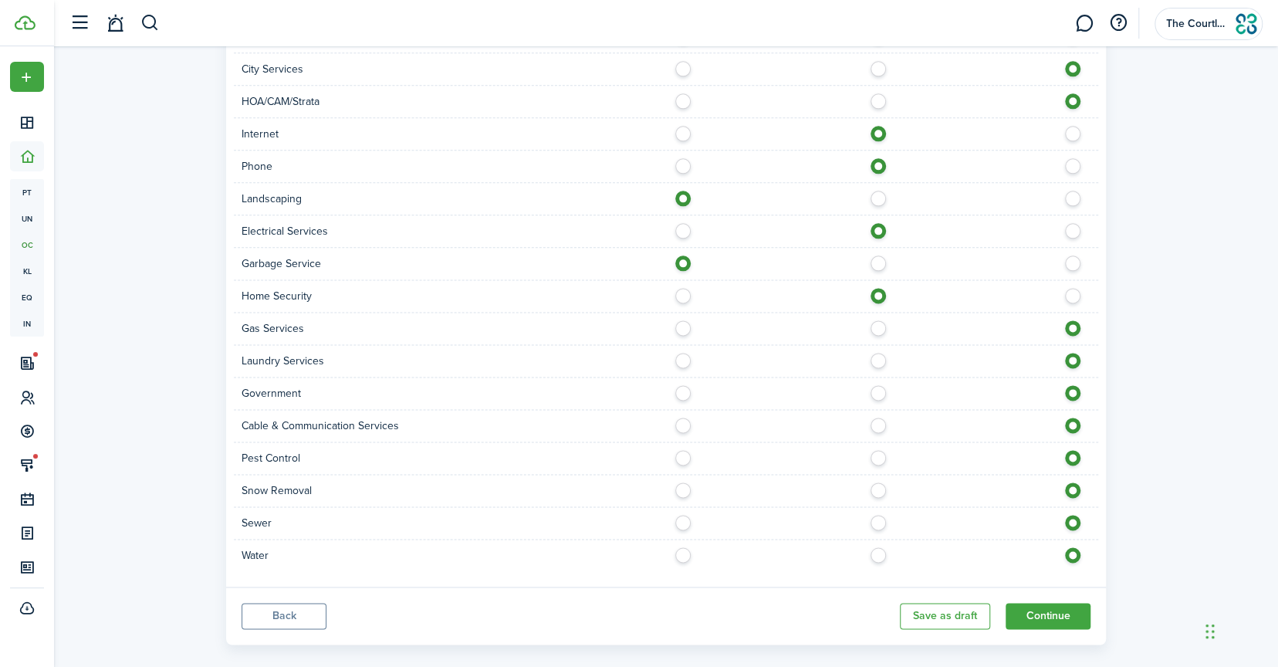
scroll to position [1116, 0]
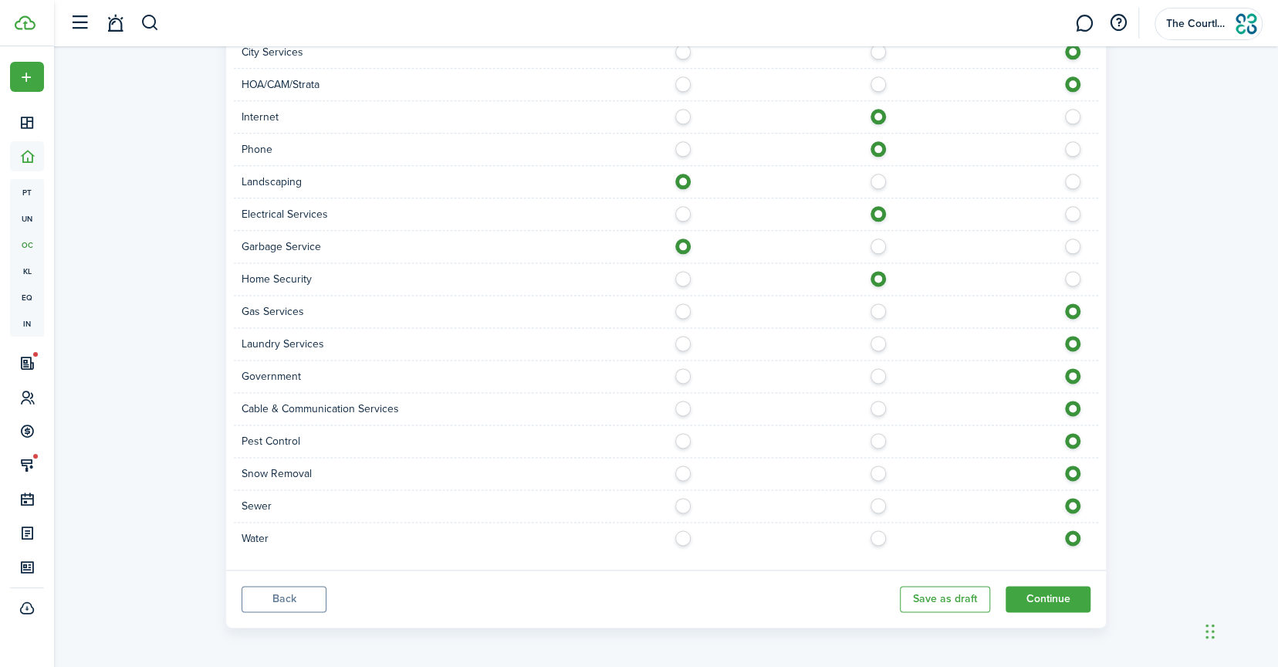
click at [876, 408] on label at bounding box center [882, 404] width 27 height 8
radio input "true"
click at [675, 437] on label at bounding box center [687, 437] width 27 height 8
radio input "true"
click at [680, 498] on label at bounding box center [687, 502] width 27 height 8
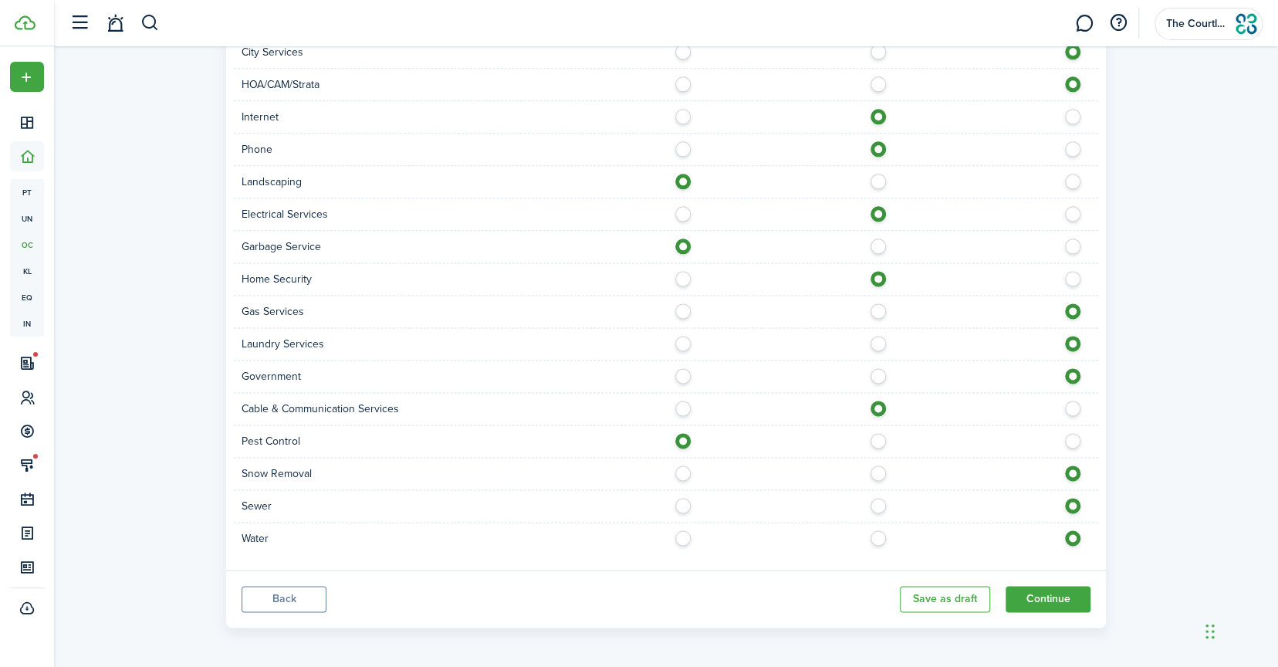
radio input "true"
click at [680, 530] on label at bounding box center [687, 534] width 27 height 8
radio input "true"
click at [1019, 586] on button "Continue" at bounding box center [1047, 599] width 85 height 26
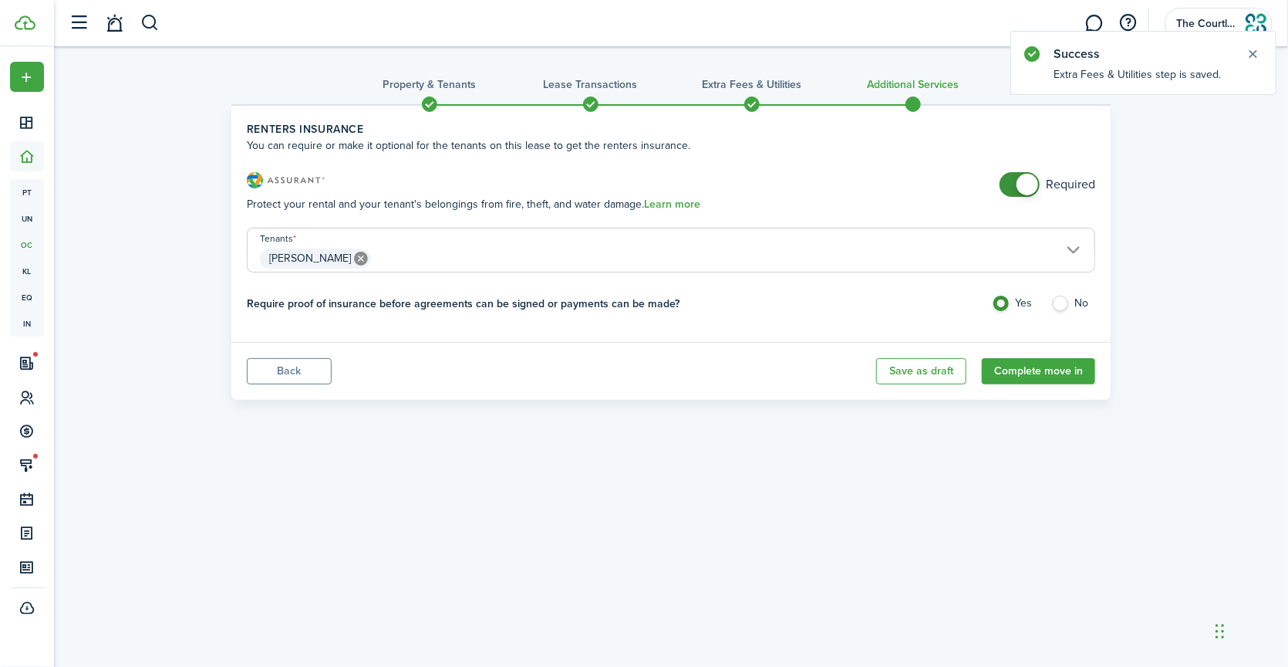
checkbox input "false"
click at [1025, 181] on span at bounding box center [1028, 185] width 22 height 22
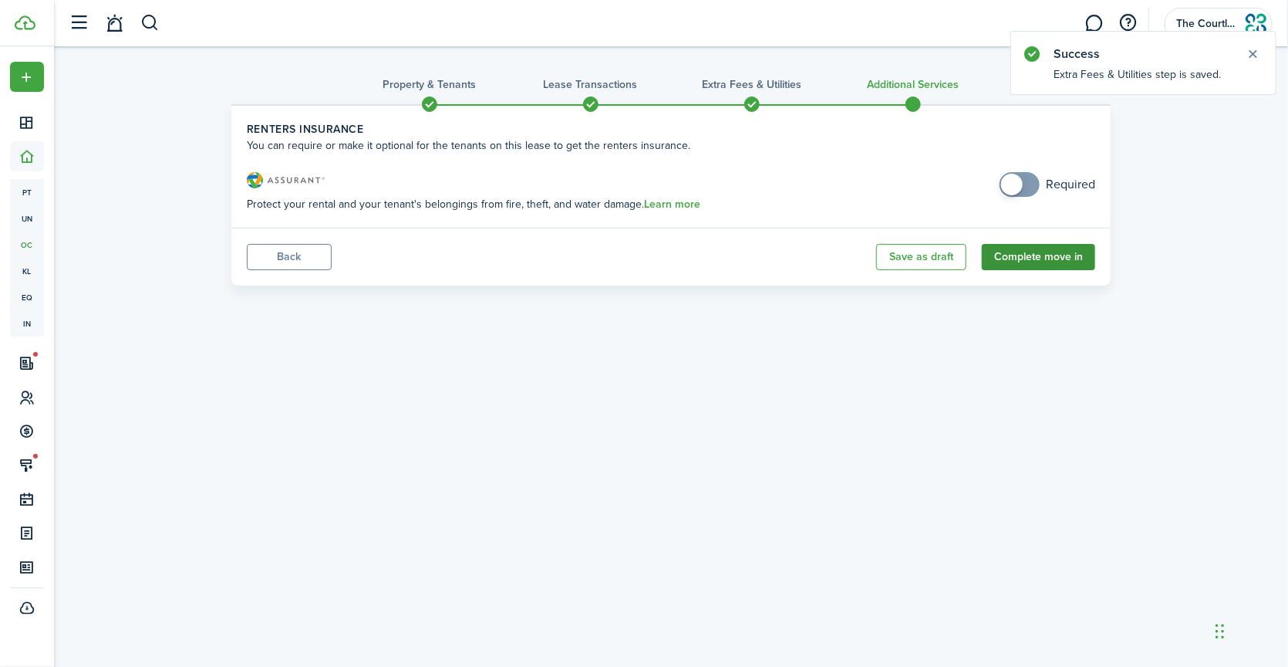
click at [1031, 258] on button "Complete move in" at bounding box center [1038, 257] width 113 height 26
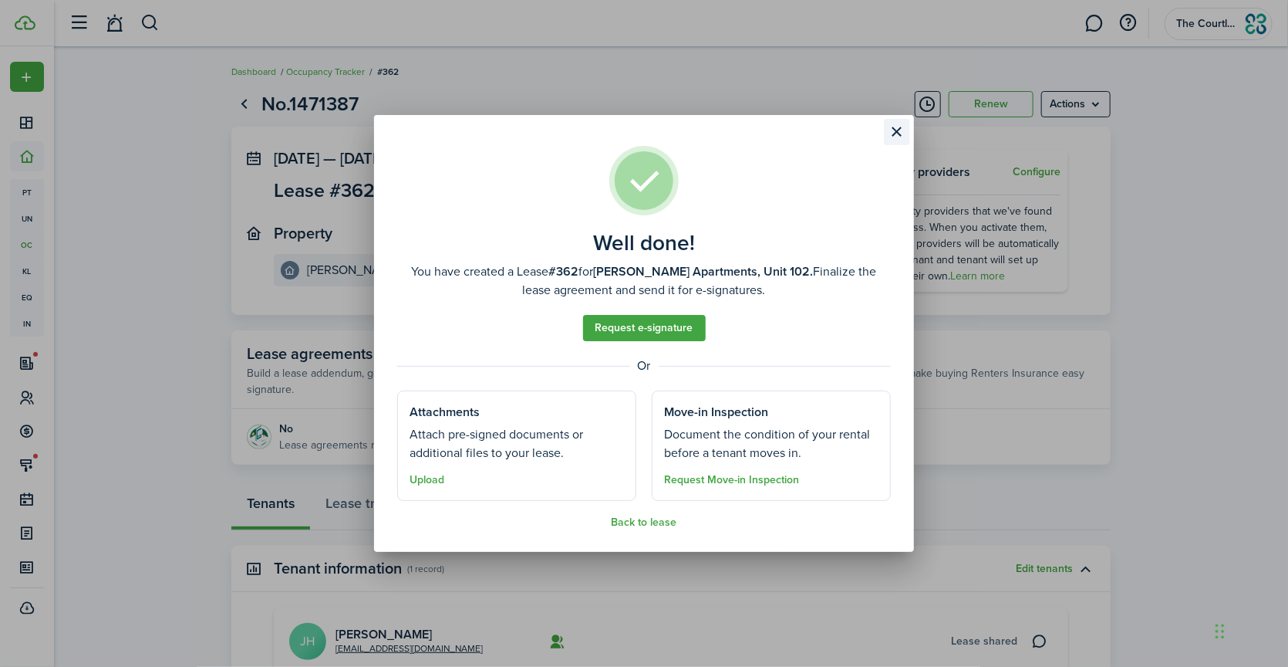
click at [895, 139] on button "Close modal" at bounding box center [897, 132] width 26 height 26
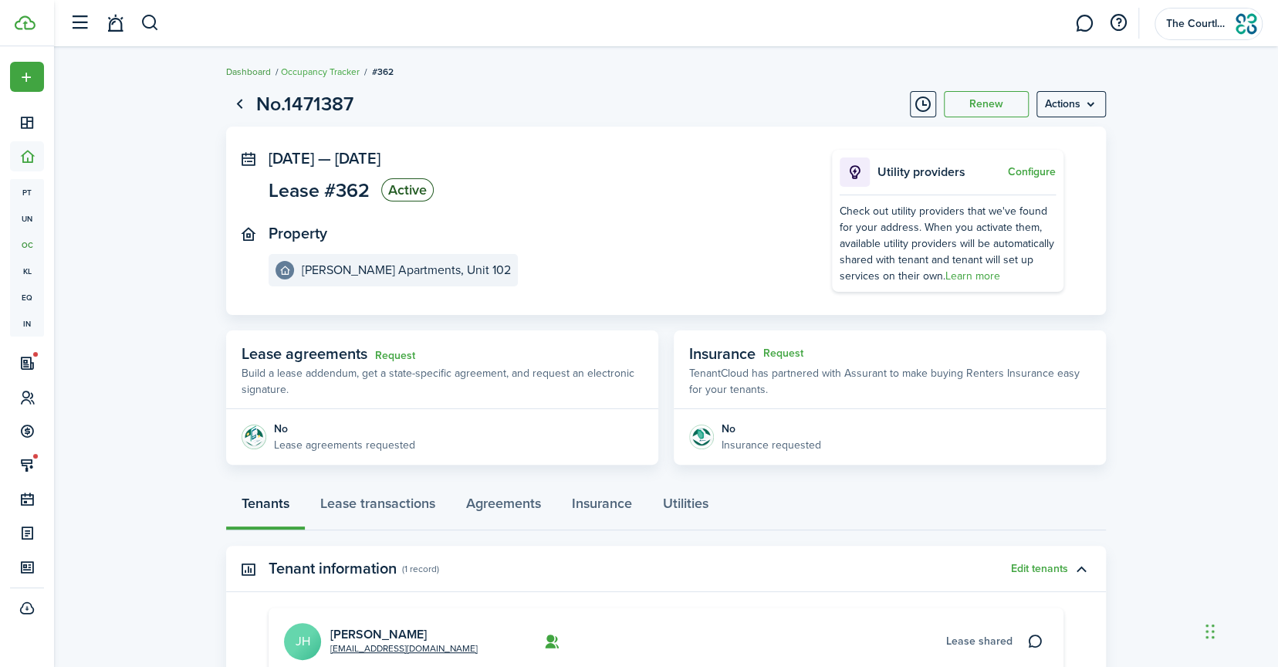
click at [252, 66] on link "Dashboard" at bounding box center [248, 72] width 45 height 14
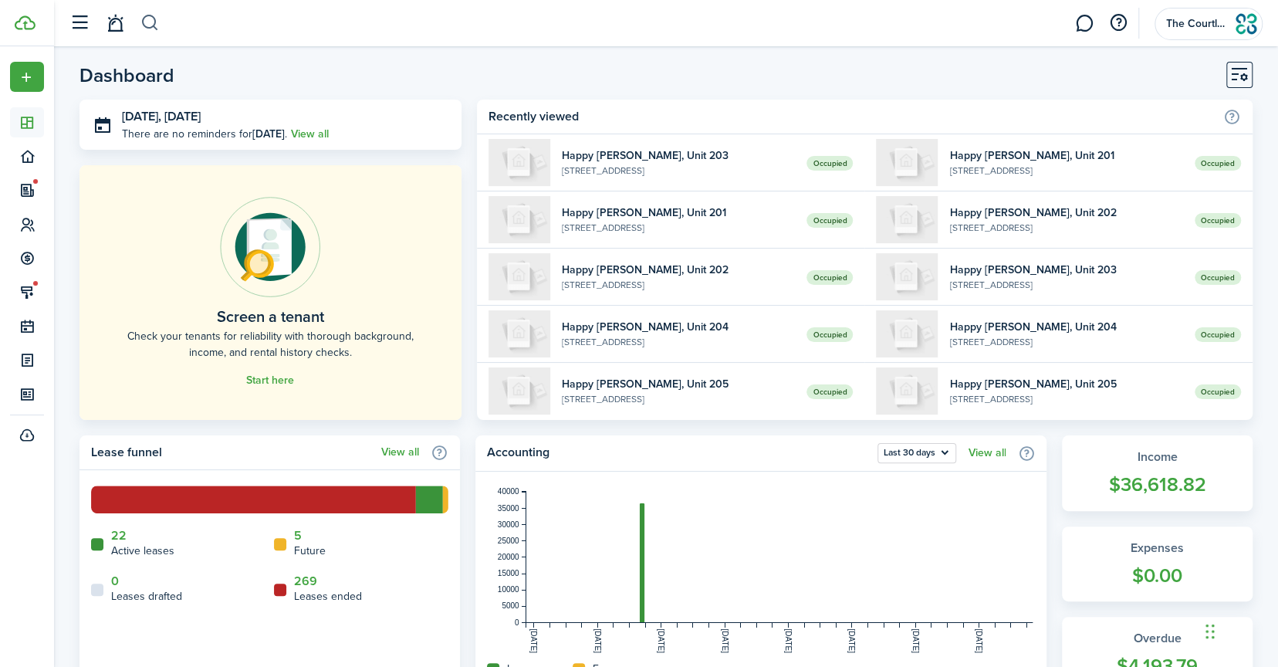
click at [150, 19] on button "button" at bounding box center [149, 23] width 19 height 26
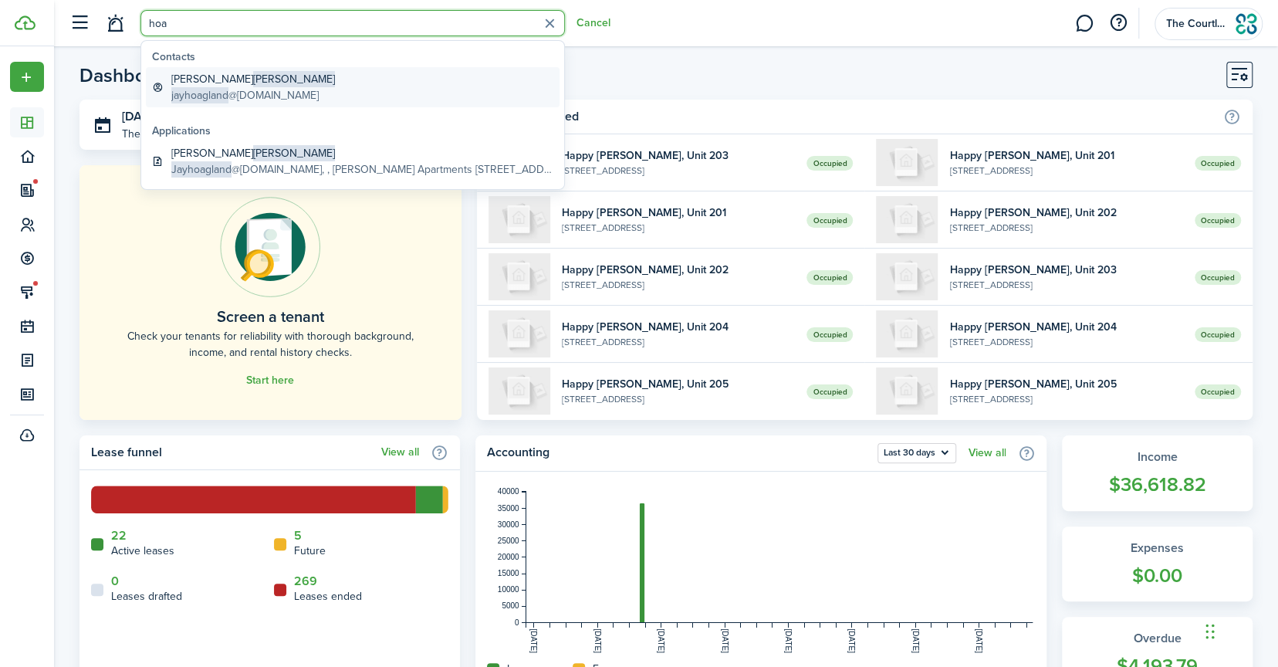
type input "hoa"
click at [248, 80] on global-search-item-title "[PERSON_NAME]" at bounding box center [253, 79] width 164 height 16
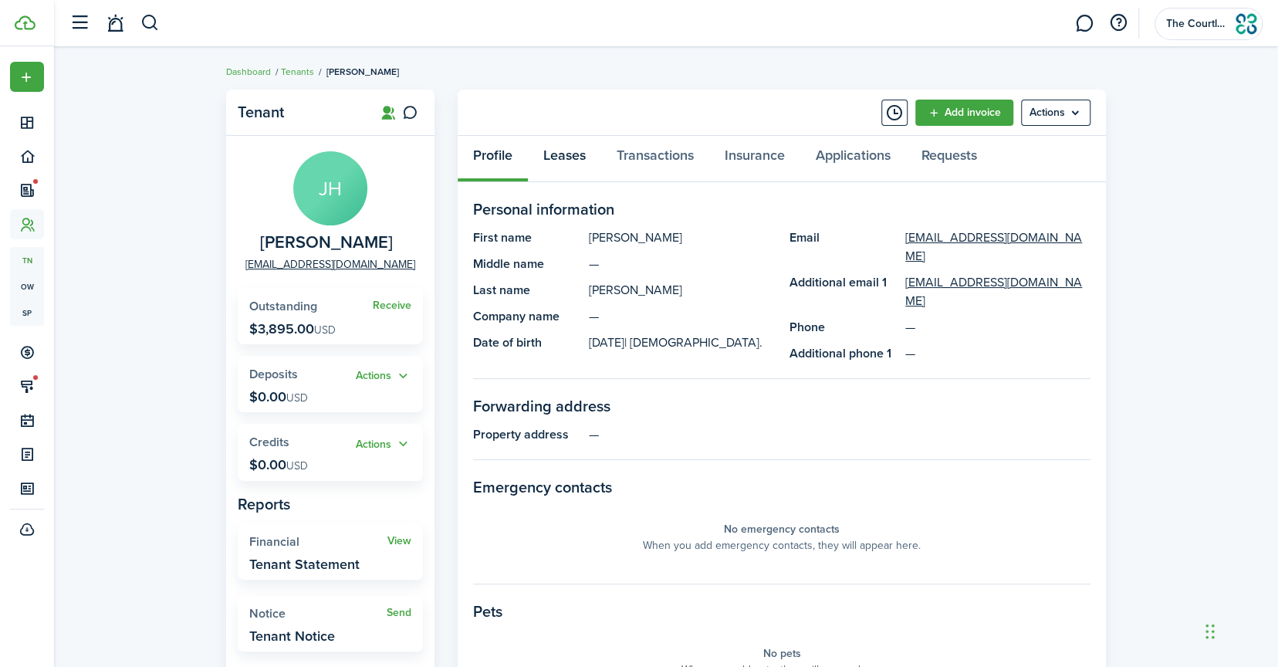
click at [570, 159] on link "Leases" at bounding box center [564, 159] width 73 height 46
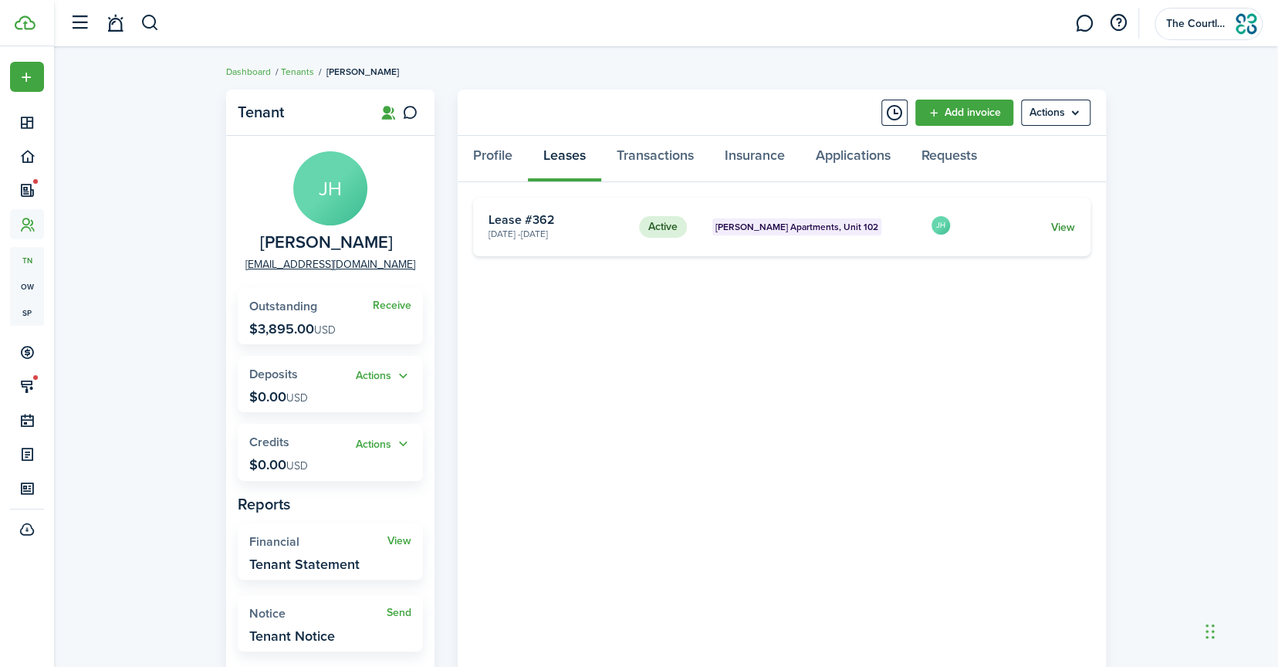
click at [1052, 227] on link "View" at bounding box center [1063, 227] width 24 height 16
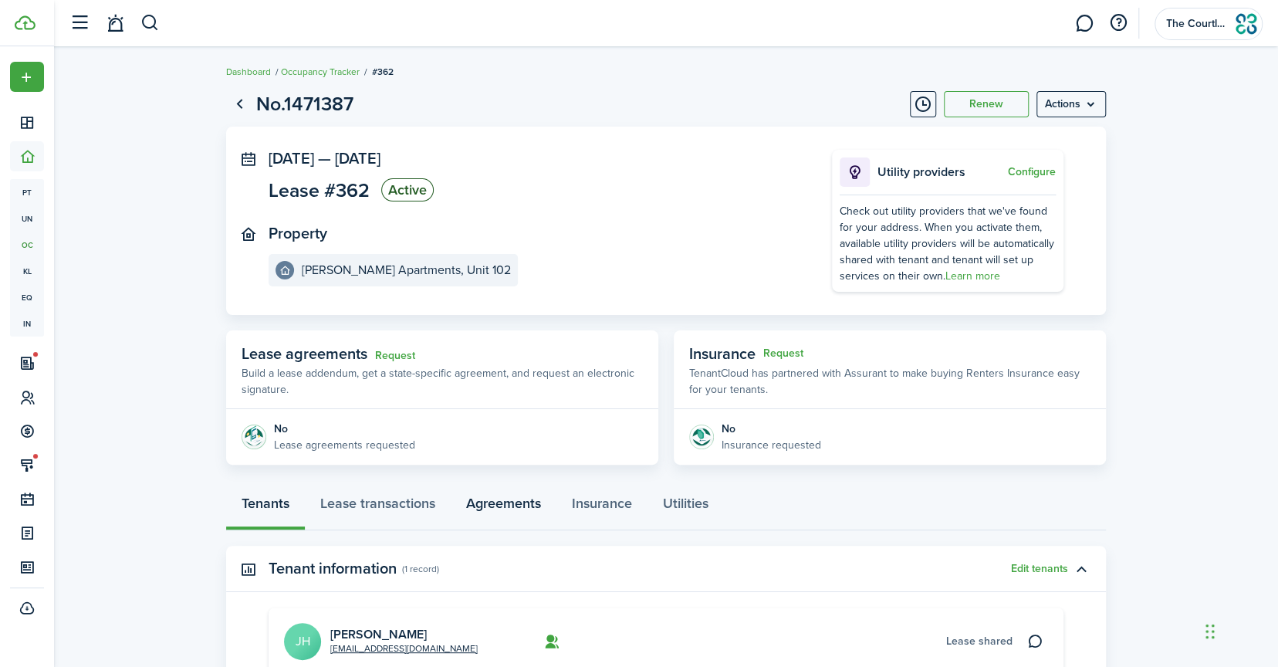
click at [478, 508] on link "Agreements" at bounding box center [504, 507] width 106 height 46
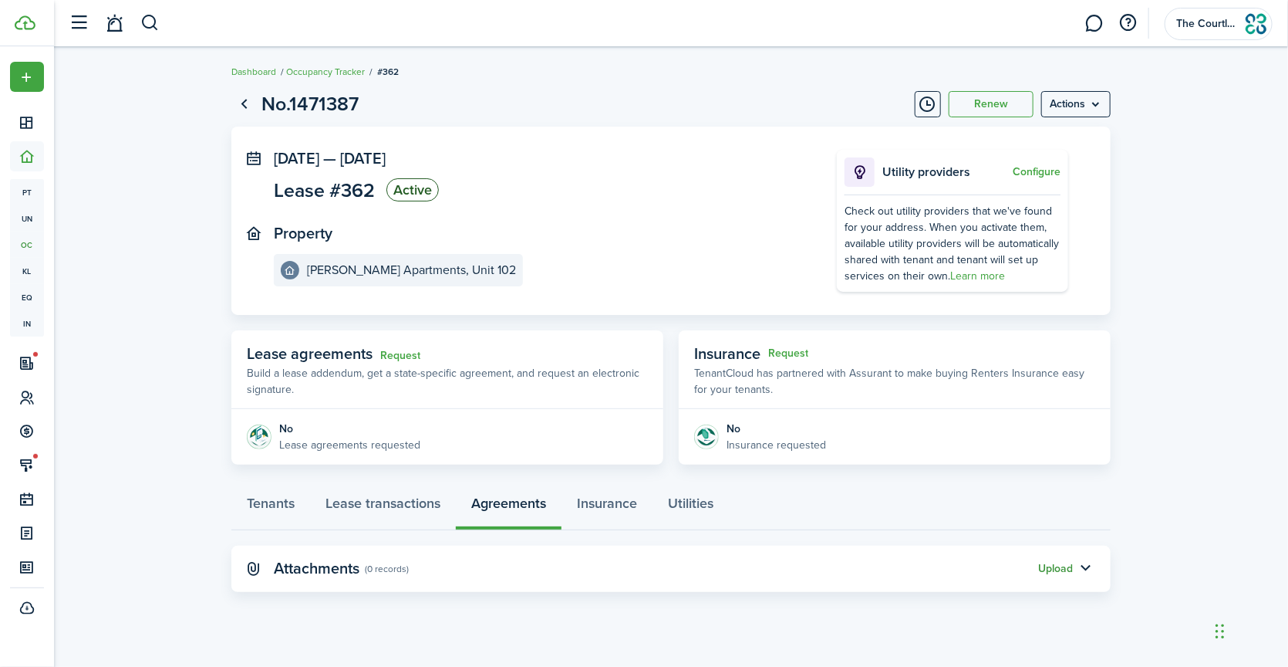
click at [1045, 566] on button "Upload" at bounding box center [1055, 568] width 35 height 12
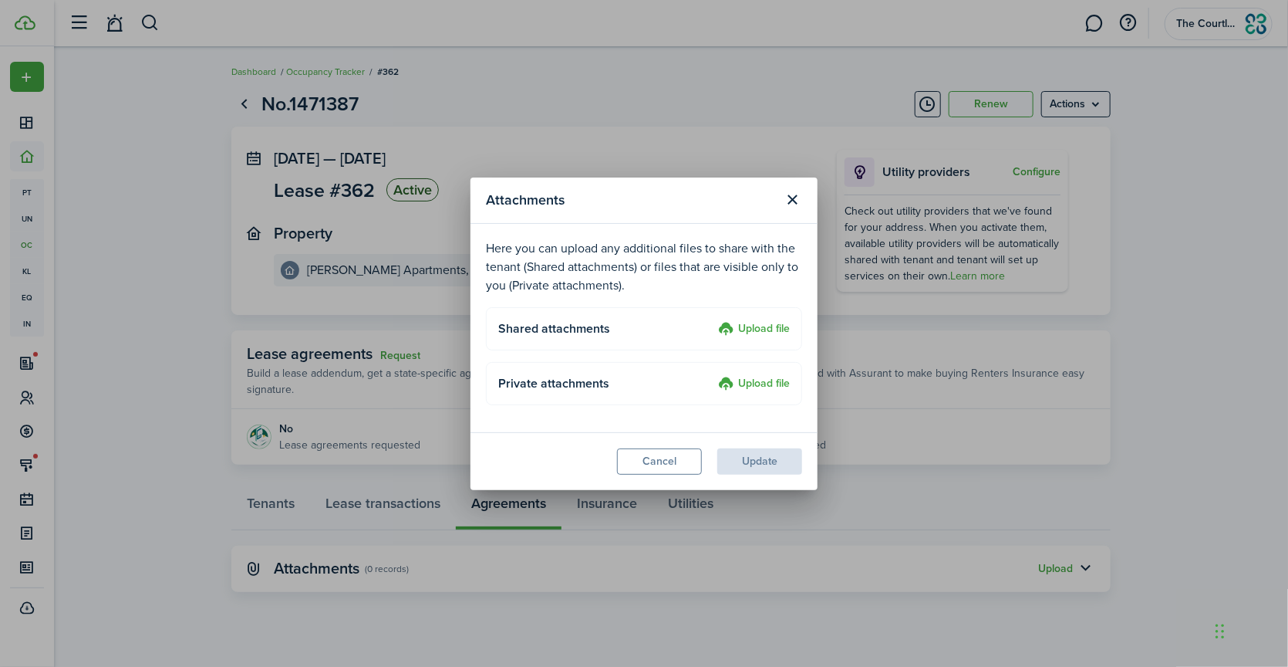
click at [756, 328] on label "Upload file" at bounding box center [754, 329] width 72 height 19
click at [713, 320] on input "Upload file" at bounding box center [713, 320] width 0 height 0
click at [758, 326] on label "Upload file" at bounding box center [754, 329] width 72 height 19
click at [713, 320] on input "Upload file" at bounding box center [713, 320] width 0 height 0
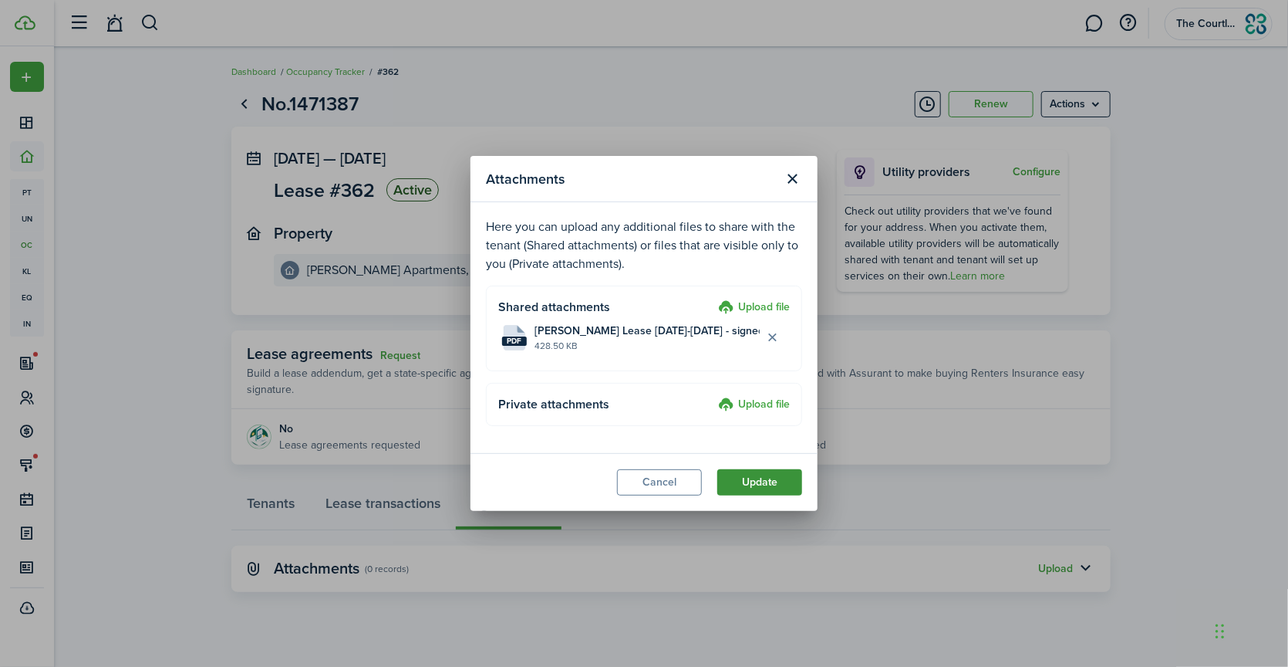
click at [773, 481] on button "Update" at bounding box center [760, 482] width 85 height 26
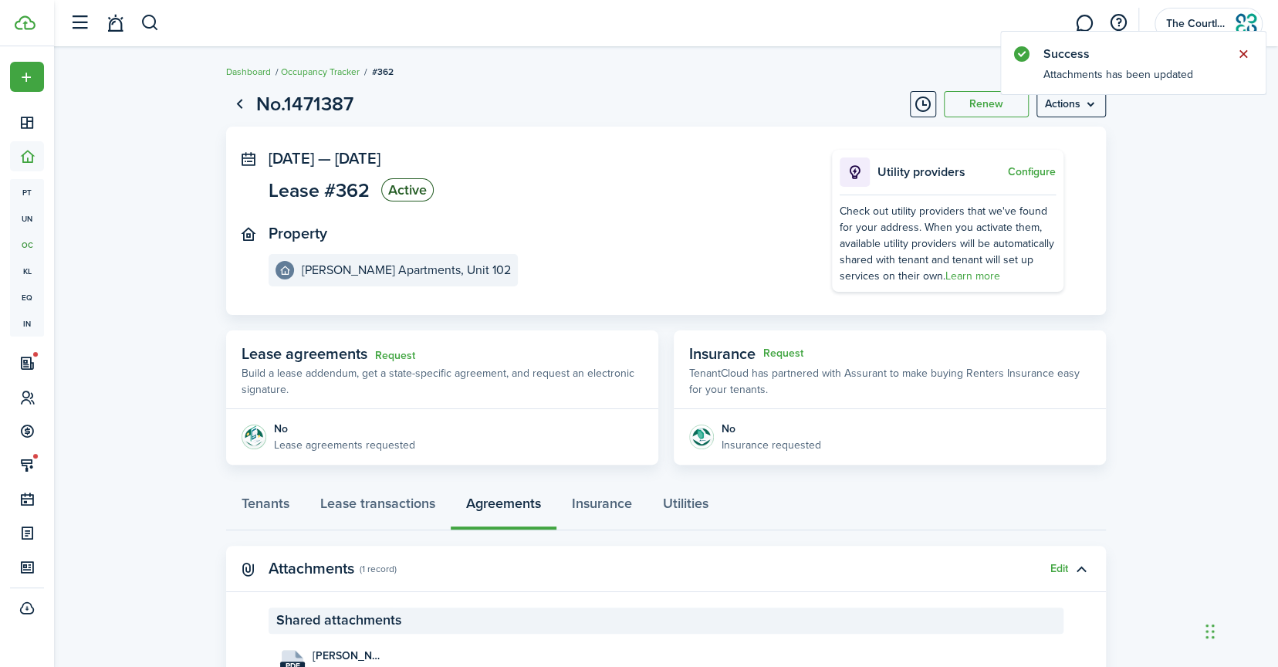
click at [1239, 50] on button "Close notify" at bounding box center [1243, 54] width 22 height 22
click at [251, 72] on link "Dashboard" at bounding box center [248, 72] width 45 height 14
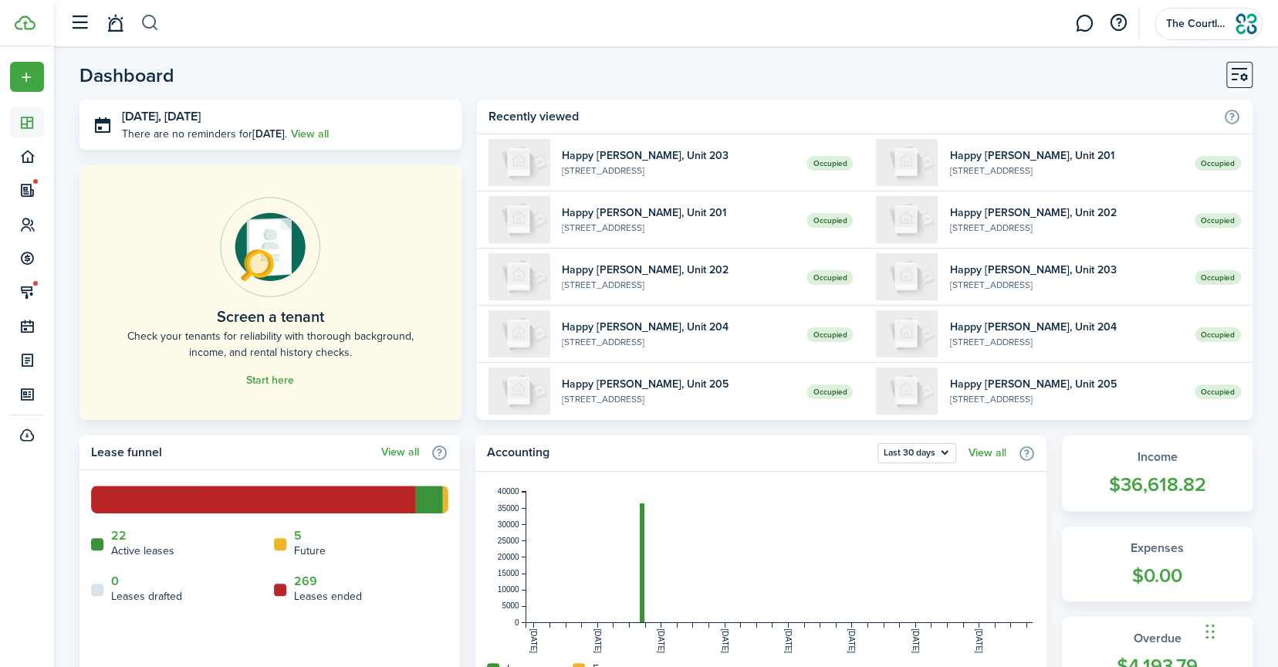
click at [154, 20] on button "button" at bounding box center [149, 23] width 19 height 26
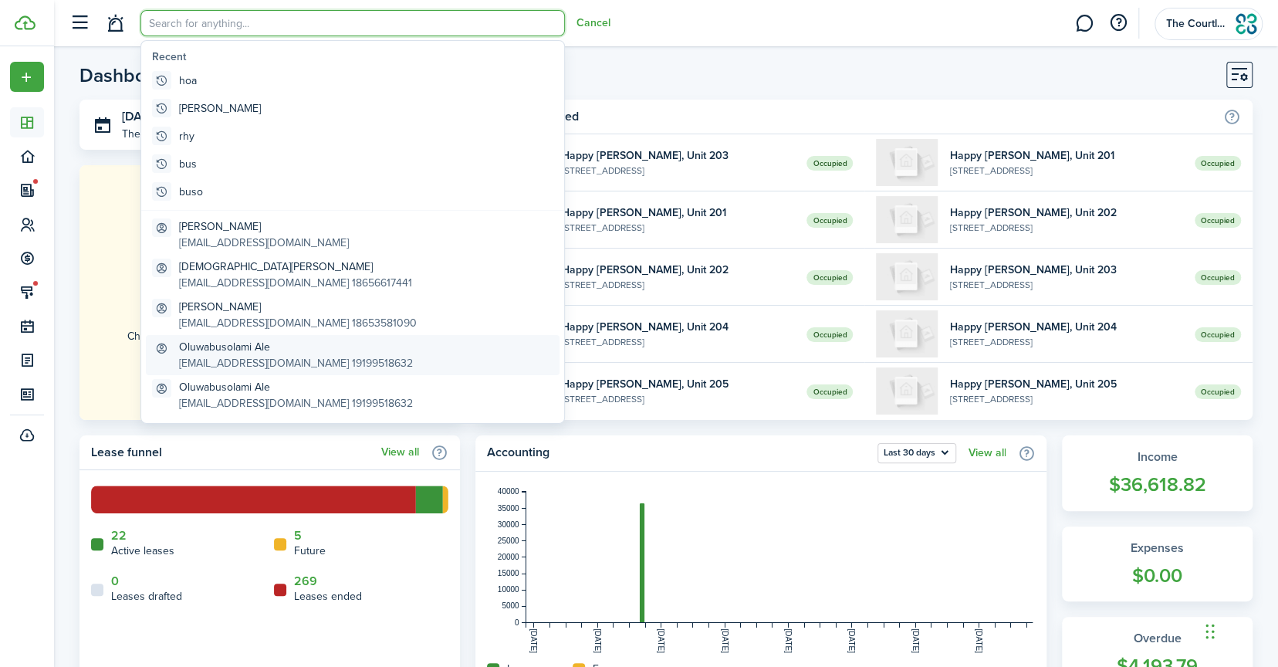
click at [232, 344] on global-search-item-title "Oluwabusolami Ale" at bounding box center [296, 347] width 234 height 16
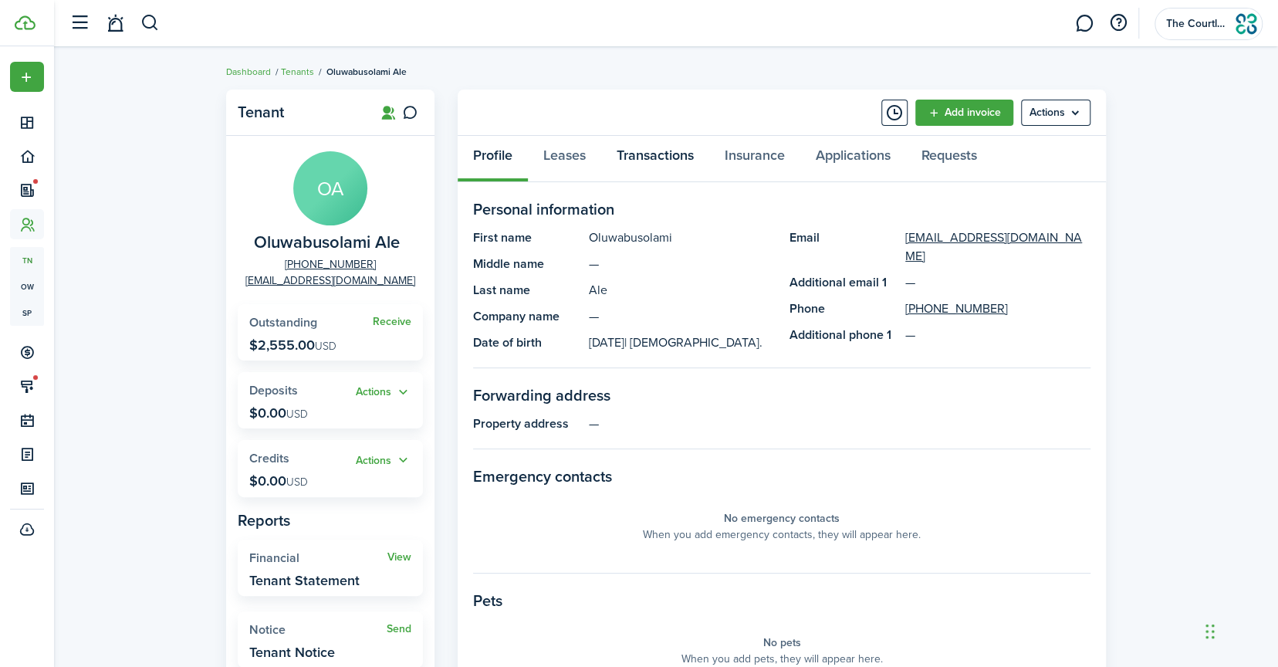
click at [652, 150] on link "Transactions" at bounding box center [655, 159] width 108 height 46
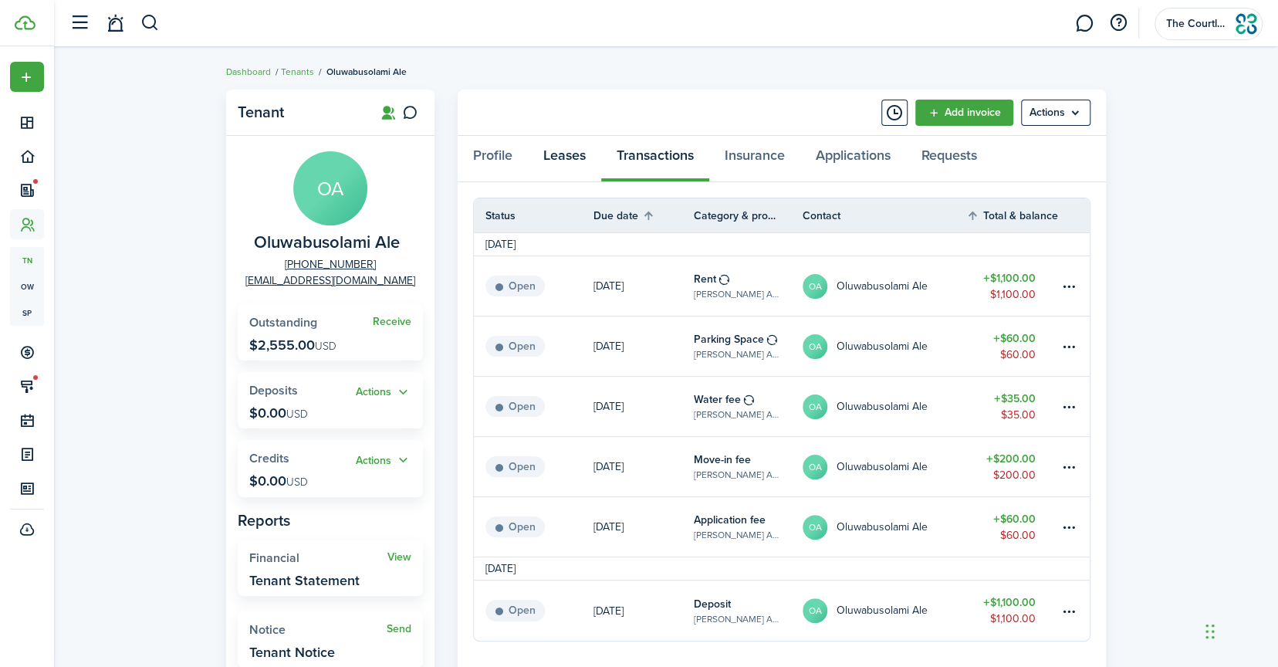
click at [569, 162] on link "Leases" at bounding box center [564, 159] width 73 height 46
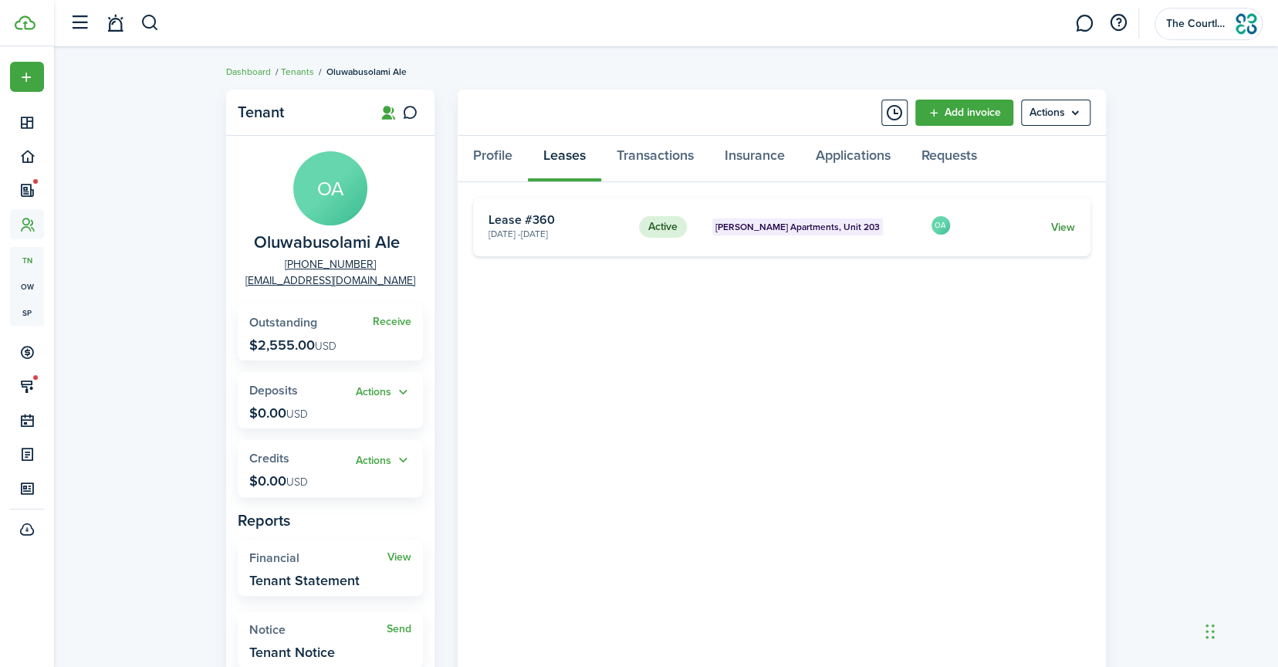
click at [1057, 221] on link "View" at bounding box center [1063, 227] width 24 height 16
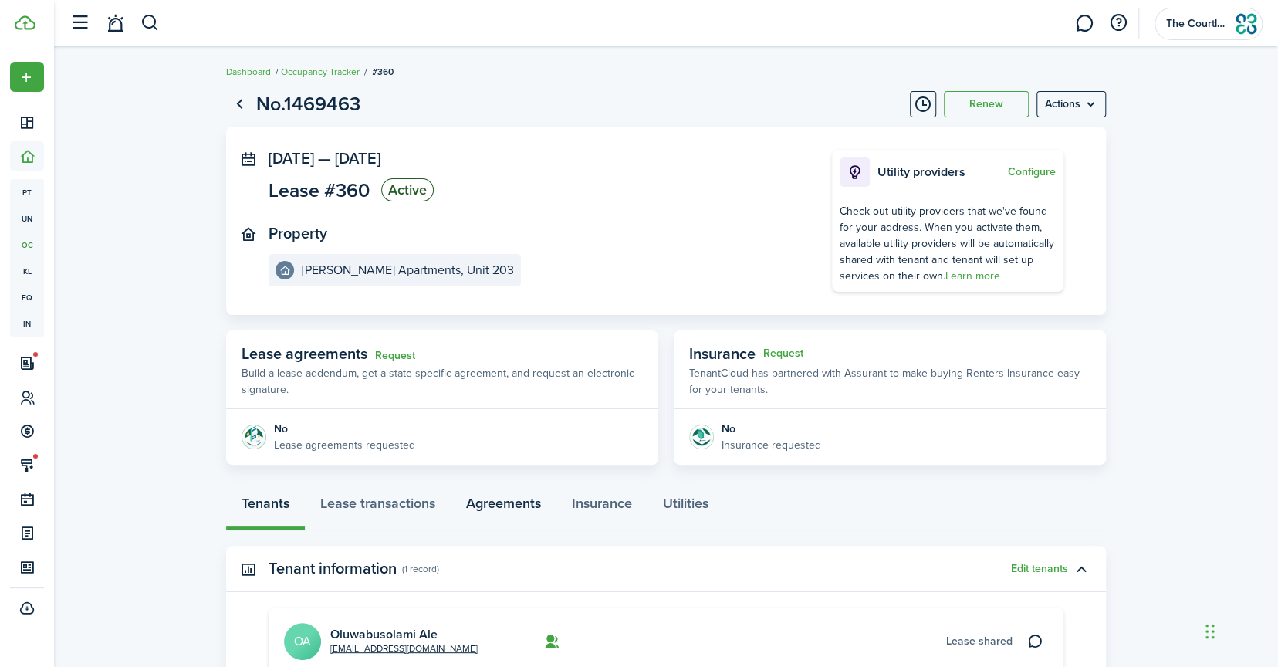
click at [510, 507] on link "Agreements" at bounding box center [504, 507] width 106 height 46
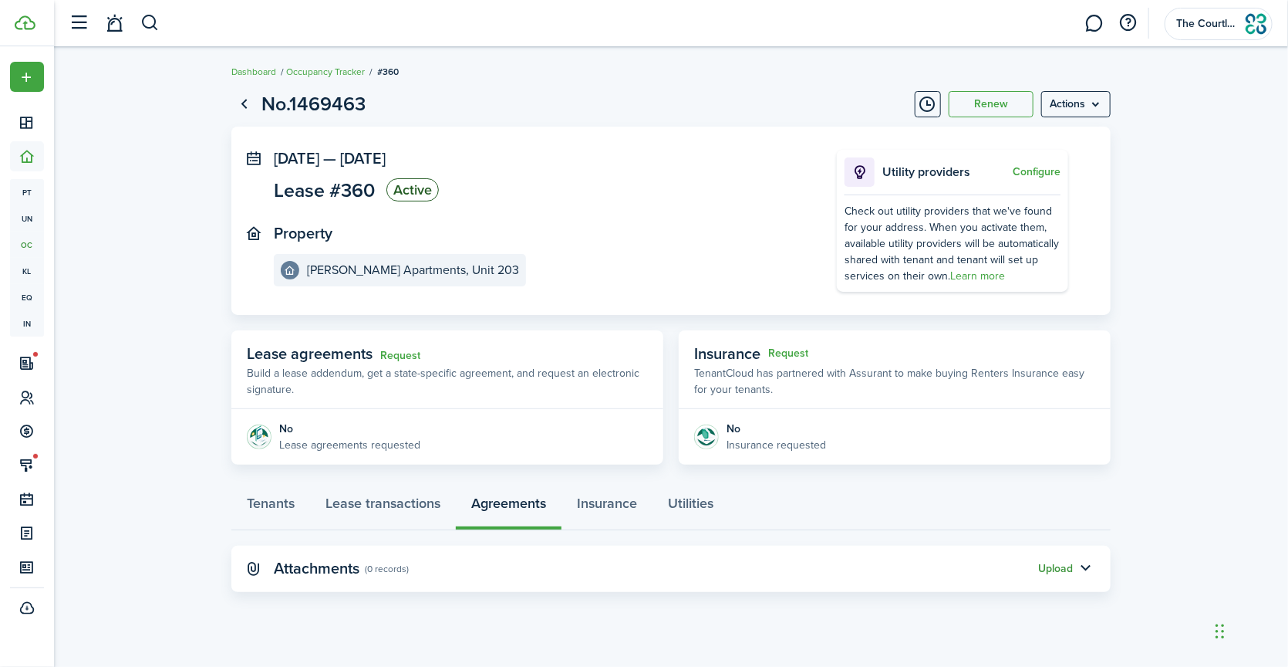
click at [1055, 570] on button "Upload" at bounding box center [1055, 568] width 35 height 12
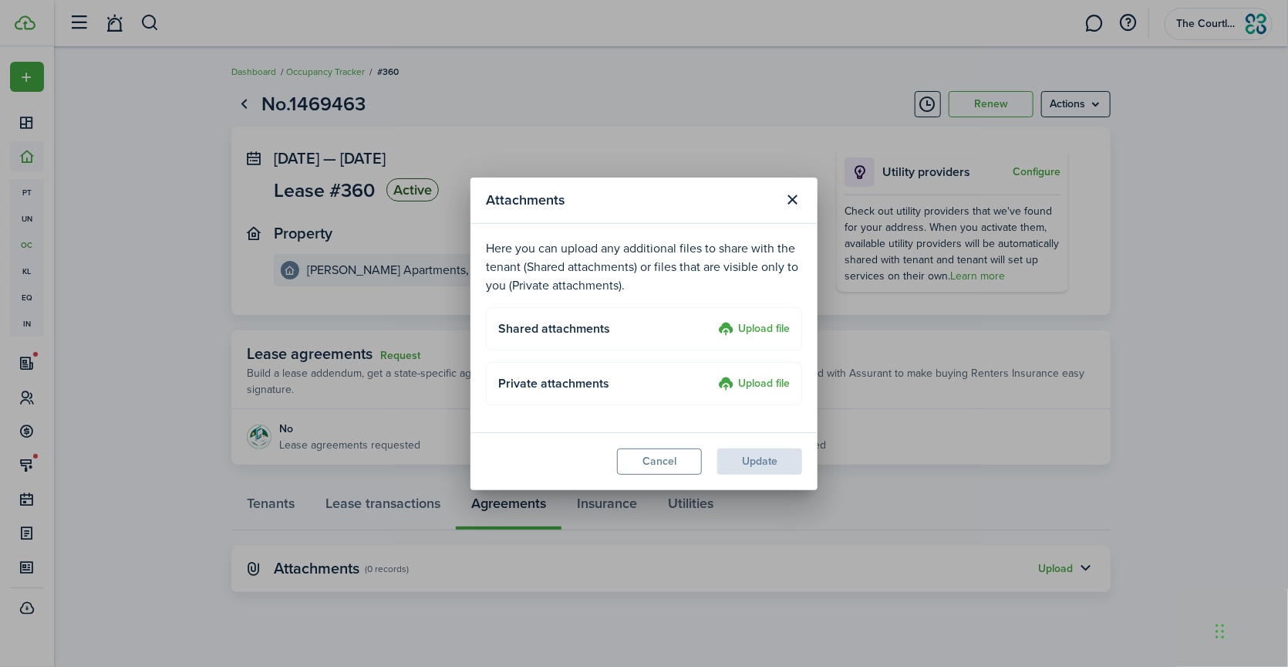
click at [736, 329] on label "Upload file" at bounding box center [754, 329] width 72 height 19
click at [713, 320] on input "Upload file" at bounding box center [713, 320] width 0 height 0
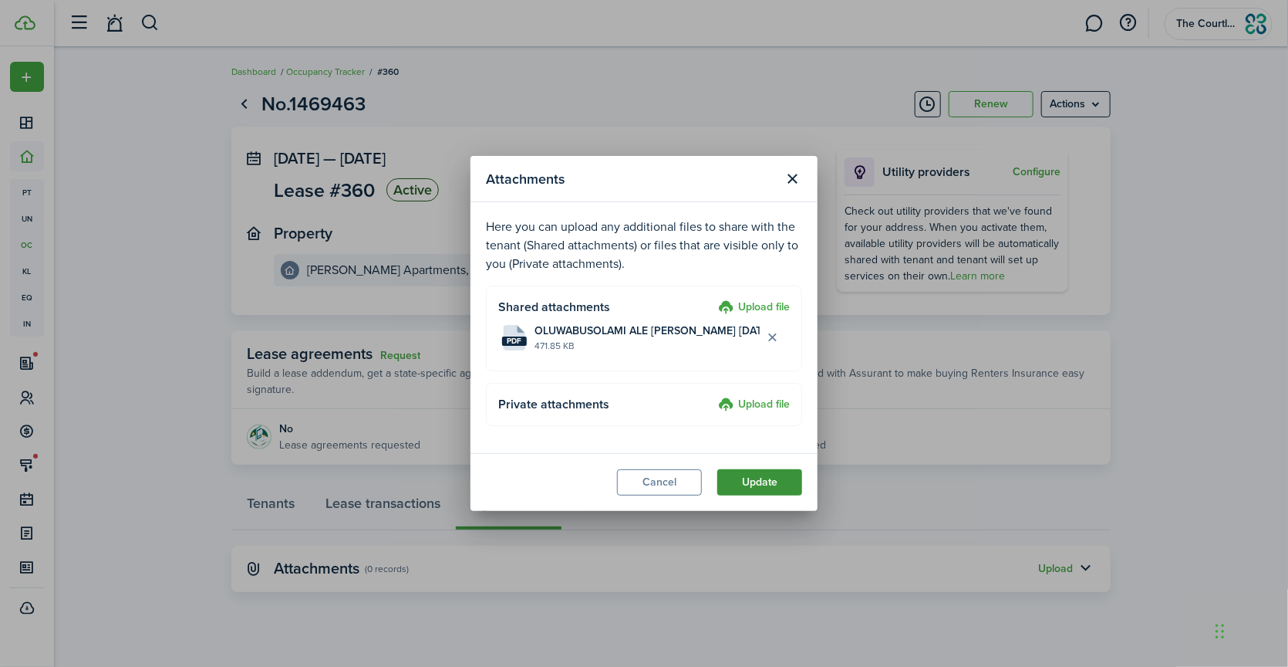
click at [758, 485] on button "Update" at bounding box center [760, 482] width 85 height 26
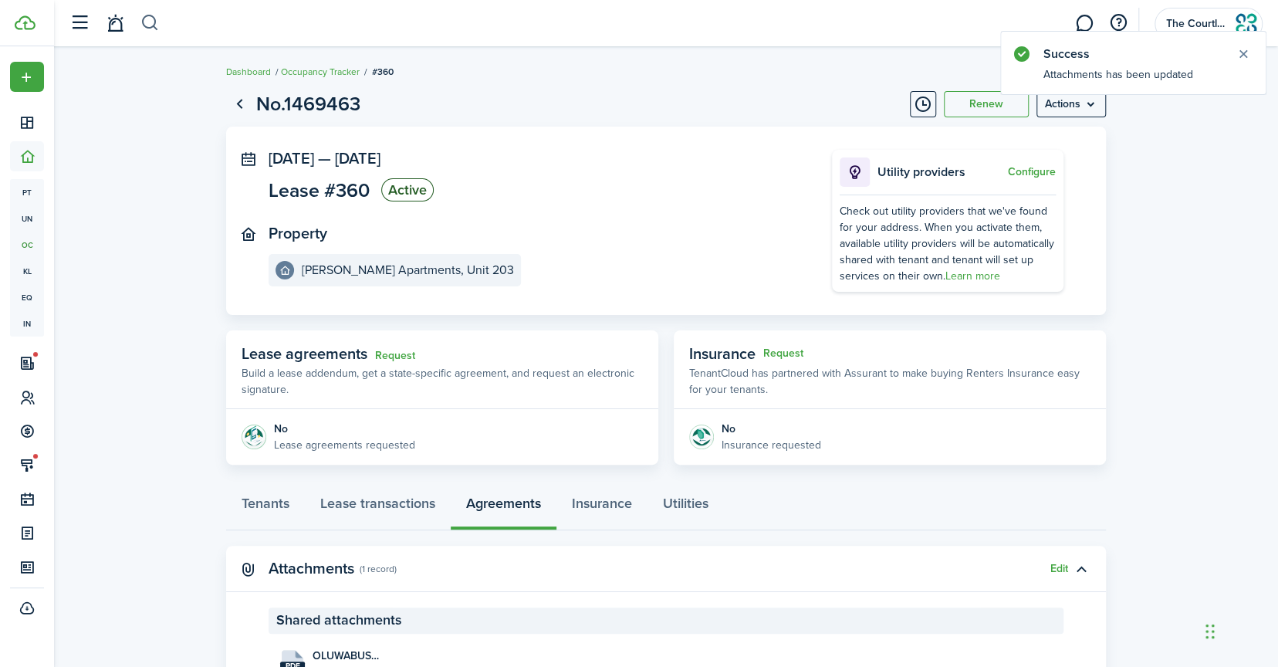
click at [143, 23] on button "button" at bounding box center [149, 23] width 19 height 26
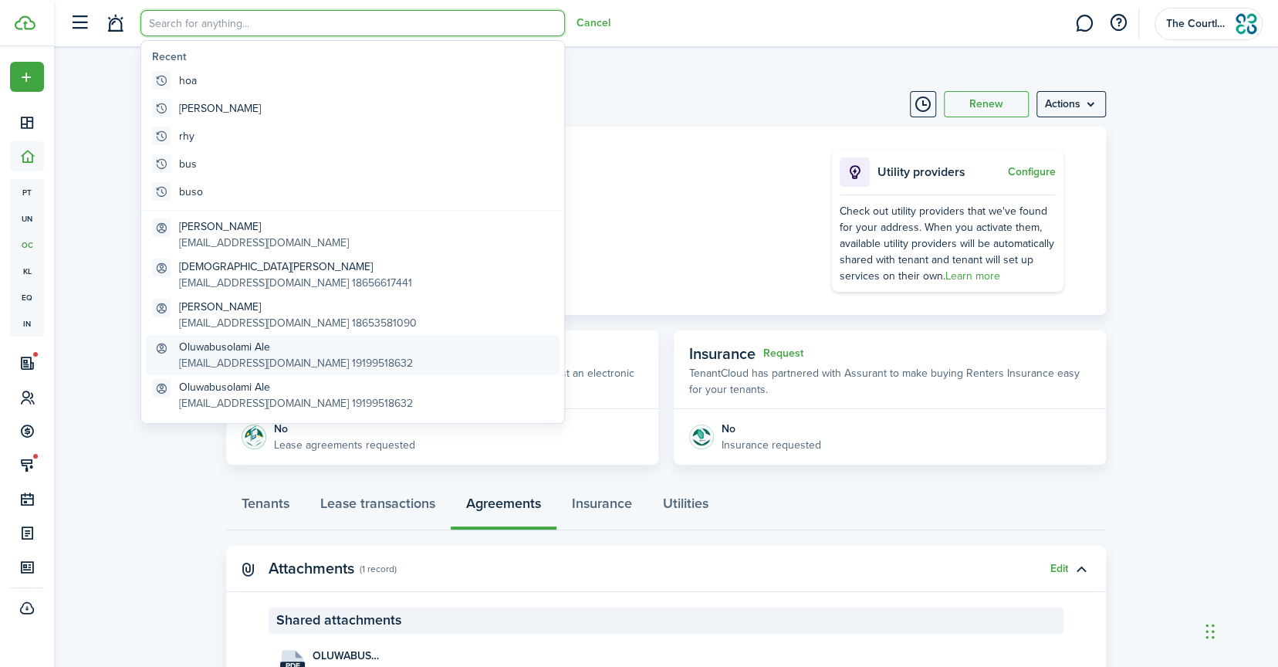
click at [209, 349] on global-search-item-title "Oluwabusolami Ale" at bounding box center [296, 347] width 234 height 16
